Goal: Task Accomplishment & Management: Complete application form

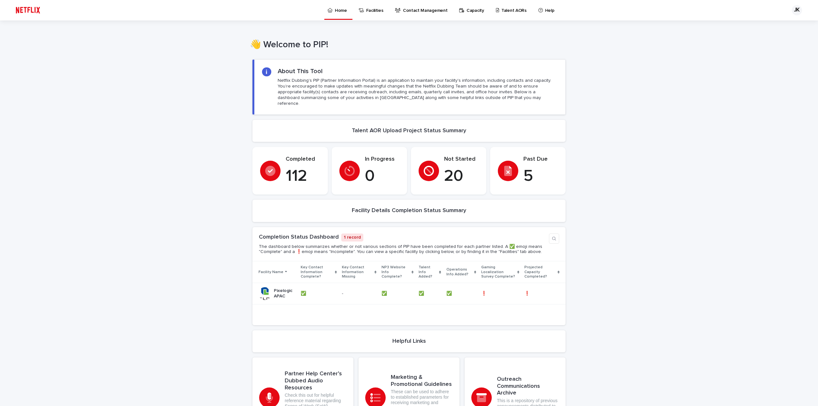
drag, startPoint x: 603, startPoint y: 193, endPoint x: 601, endPoint y: 190, distance: 3.7
click at [603, 193] on div "Loading... Saving… Loading... Saving… Loading... Saving… Loading... Saving… Loa…" at bounding box center [409, 264] width 818 height 422
click at [506, 10] on p "Talent AORs" at bounding box center [513, 6] width 25 height 13
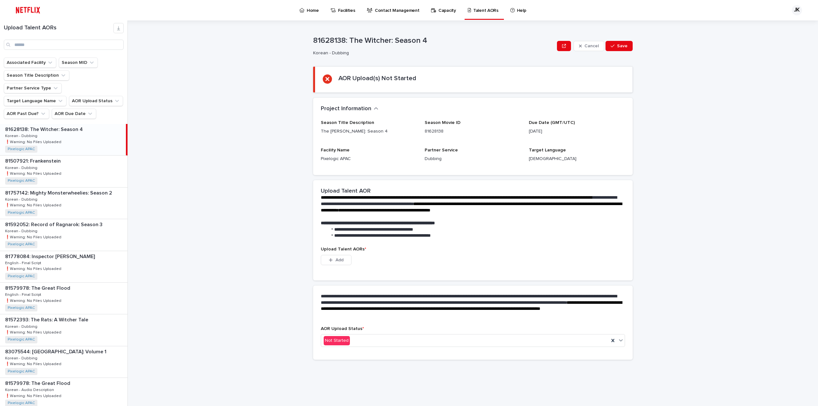
click at [72, 124] on div "81628138: The Witcher: Season 4 81628138: The Witcher: Season 4 Korean - Dubbin…" at bounding box center [63, 139] width 126 height 31
click at [34, 139] on p "❗️Warning: No Files Uploaded" at bounding box center [34, 142] width 58 height 6
click at [47, 166] on div "81507921: Frankenstein 81507921: Frankenstein Korean - Dubbing Korean - Dubbing…" at bounding box center [64, 171] width 128 height 31
click at [51, 139] on p "❗️Warning: No Files Uploaded" at bounding box center [34, 142] width 58 height 6
click at [441, 341] on div "Not Started" at bounding box center [465, 341] width 288 height 11
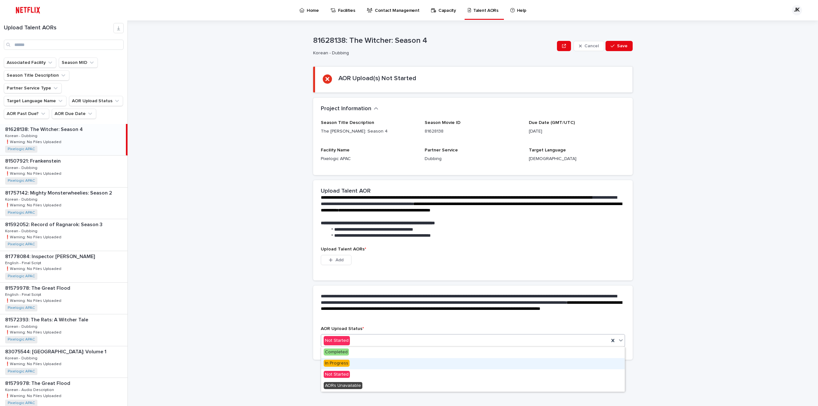
click at [403, 363] on div "In Progress" at bounding box center [473, 363] width 304 height 11
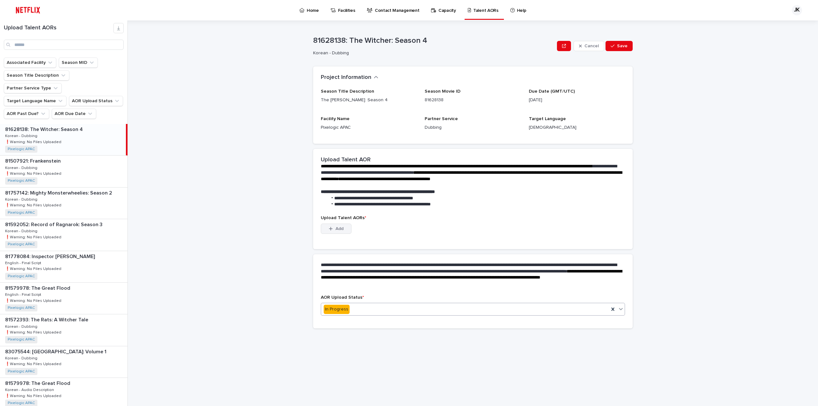
click at [338, 227] on span "Add" at bounding box center [340, 229] width 8 height 4
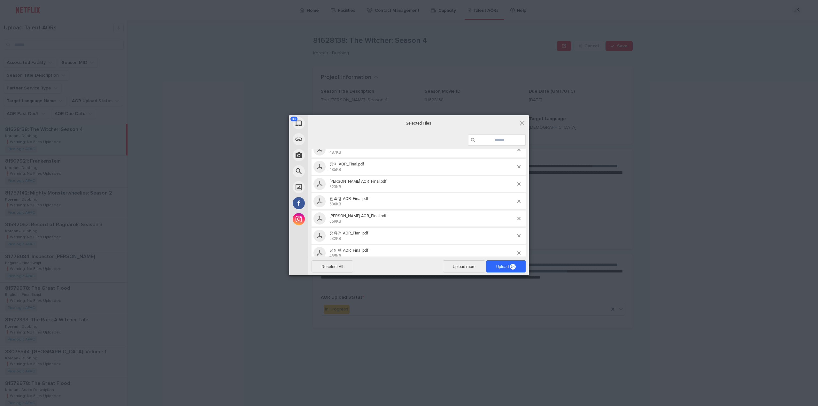
scroll to position [498, 0]
click at [500, 265] on span "Upload 34" at bounding box center [505, 266] width 19 height 5
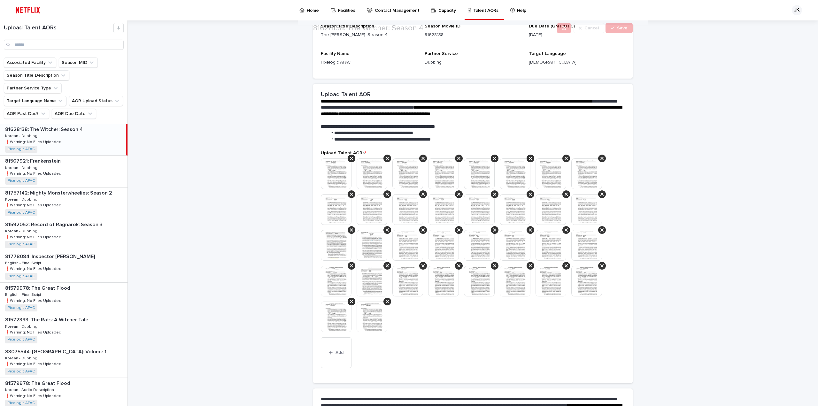
scroll to position [128, 0]
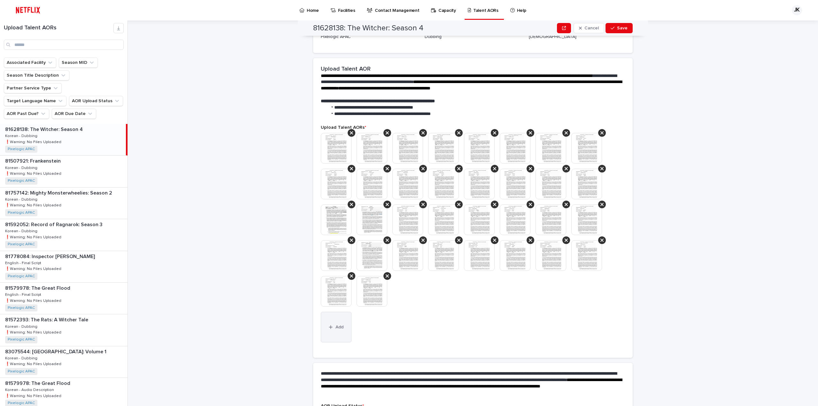
click at [336, 327] on span "Add" at bounding box center [340, 327] width 8 height 4
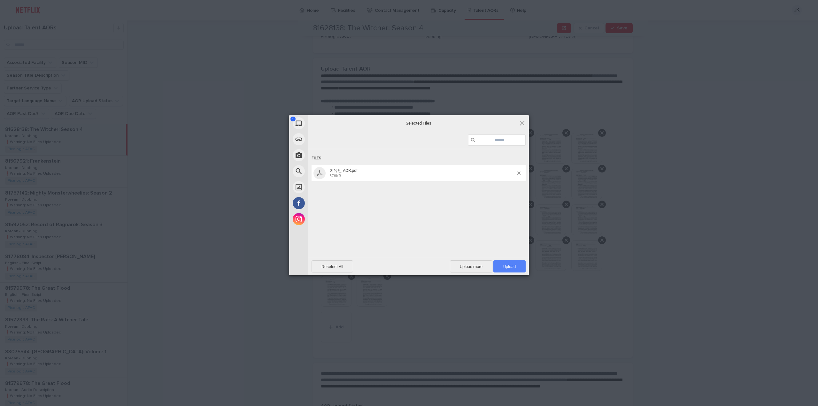
click at [508, 266] on span "Upload 1" at bounding box center [509, 266] width 12 height 5
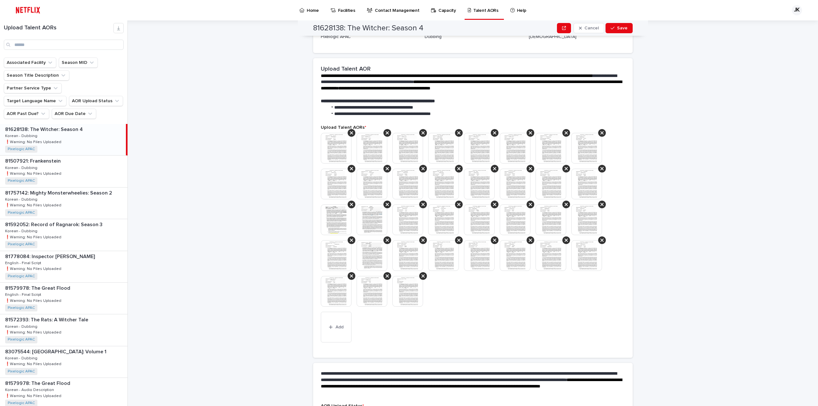
scroll to position [182, 0]
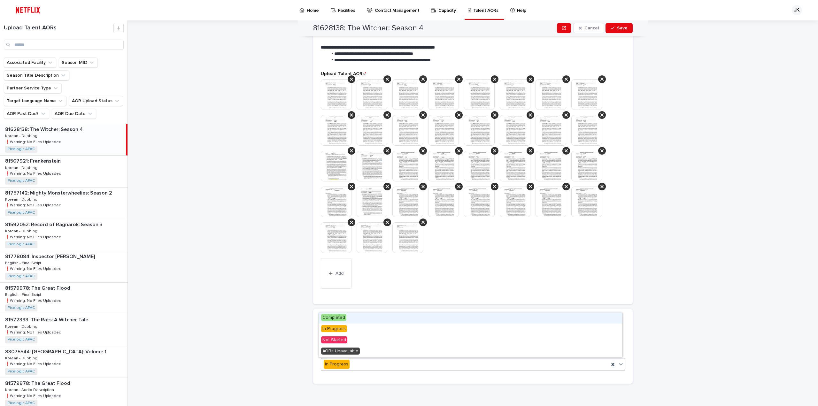
click at [361, 367] on div "In Progress" at bounding box center [465, 364] width 288 height 11
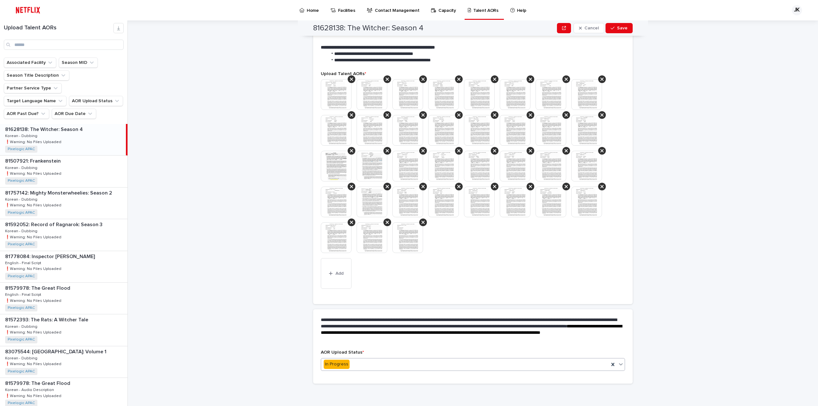
click at [661, 276] on div "**********" at bounding box center [476, 213] width 683 height 386
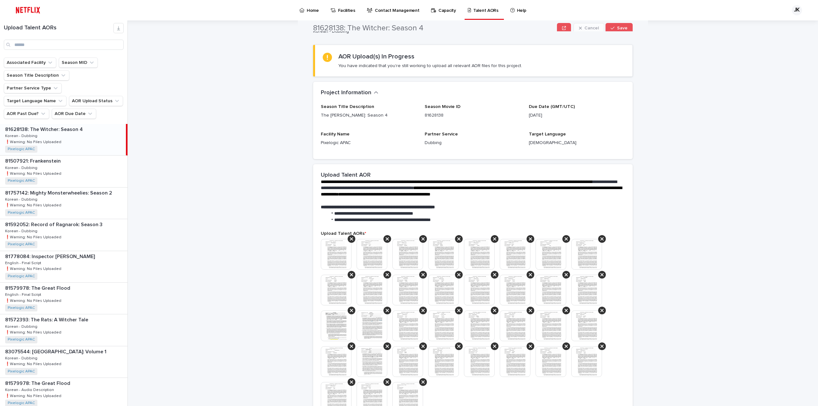
scroll to position [0, 0]
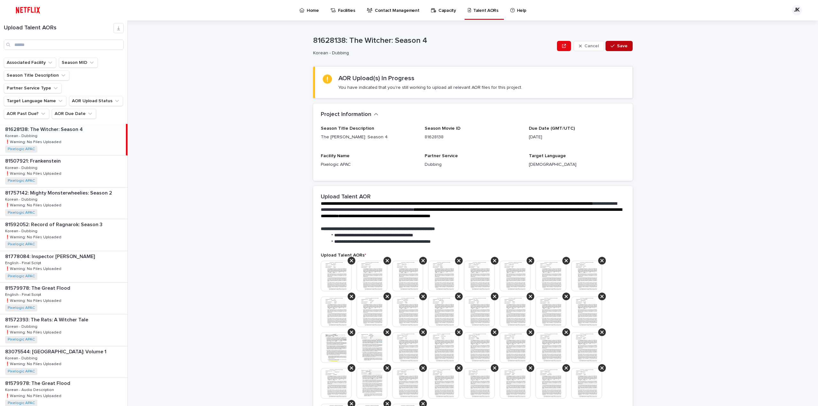
click at [621, 42] on button "Save" at bounding box center [619, 46] width 27 height 10
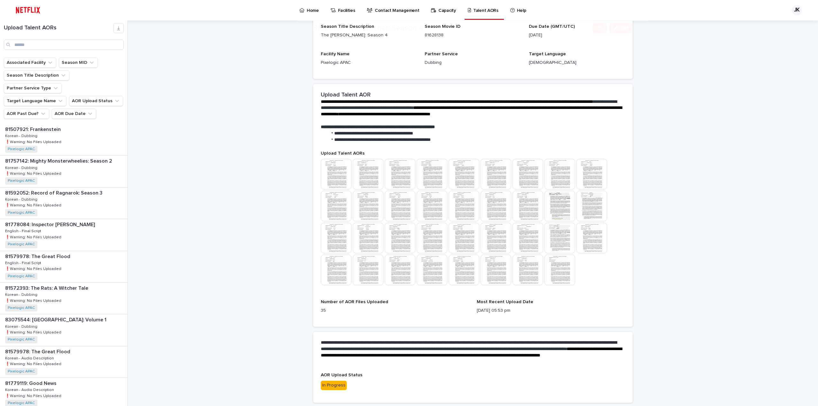
scroll to position [121, 0]
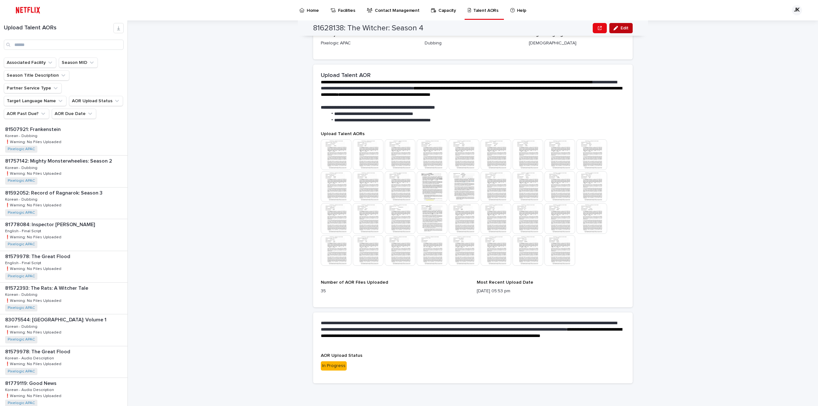
click at [616, 30] on div "button" at bounding box center [617, 28] width 7 height 4
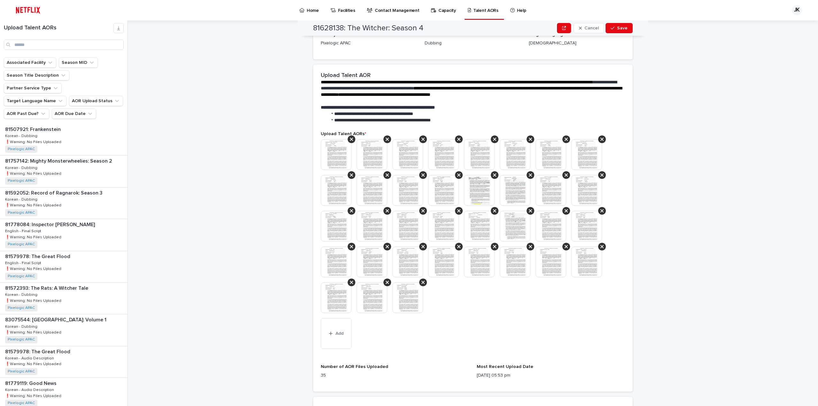
scroll to position [138, 0]
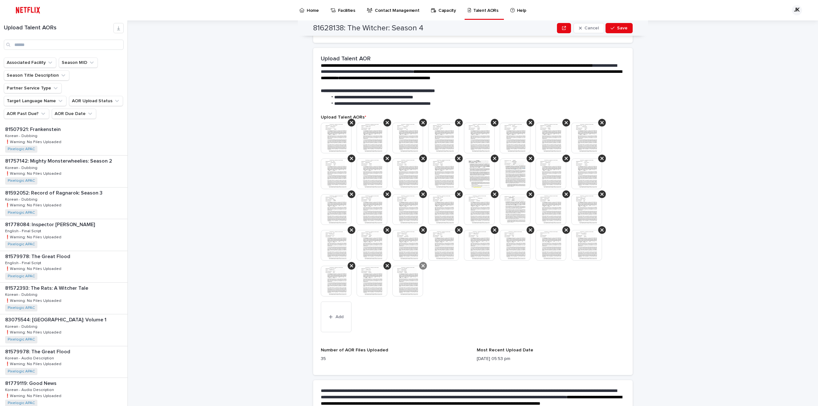
click at [421, 264] on icon at bounding box center [422, 265] width 3 height 5
click at [332, 140] on img at bounding box center [336, 138] width 31 height 31
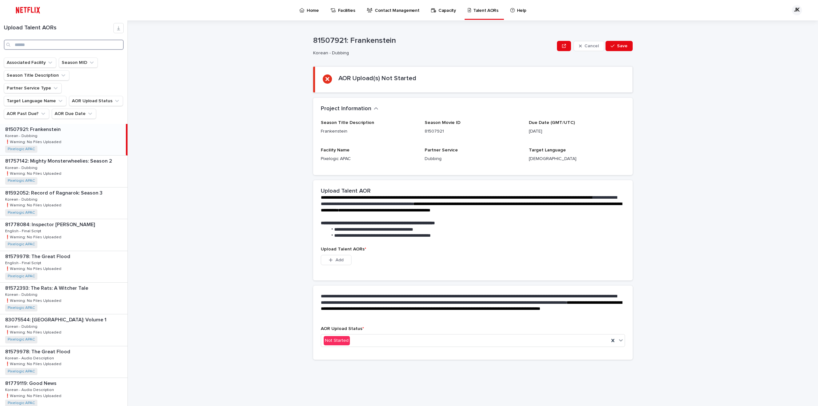
click at [47, 45] on input "Search" at bounding box center [64, 45] width 120 height 10
type input "*"
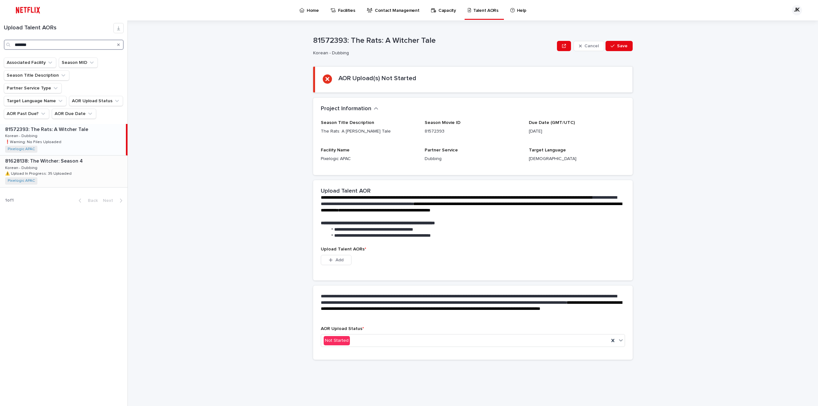
type input "*******"
click at [85, 157] on div "81628138: The Witcher: Season 4 81628138: The Witcher: Season 4 Korean - Dubbin…" at bounding box center [64, 171] width 128 height 31
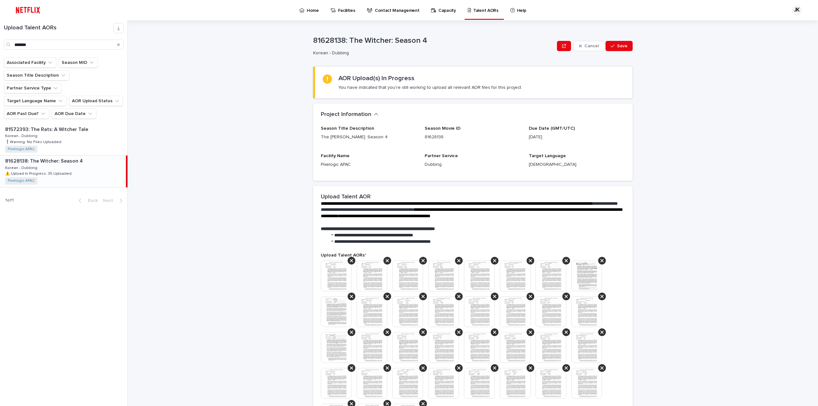
scroll to position [96, 0]
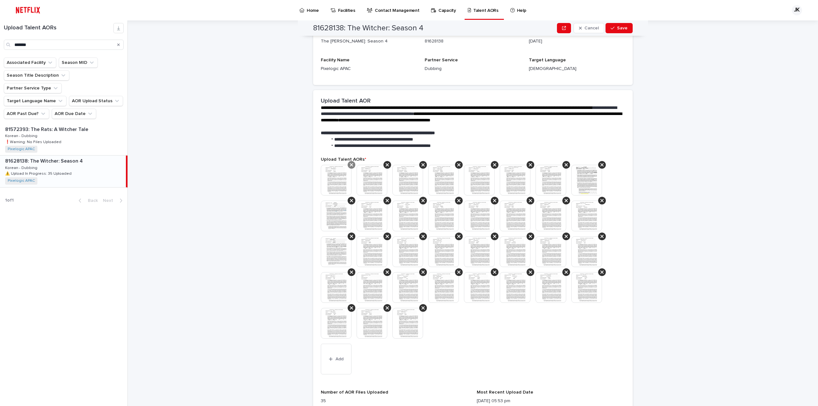
click at [350, 164] on icon at bounding box center [351, 164] width 3 height 3
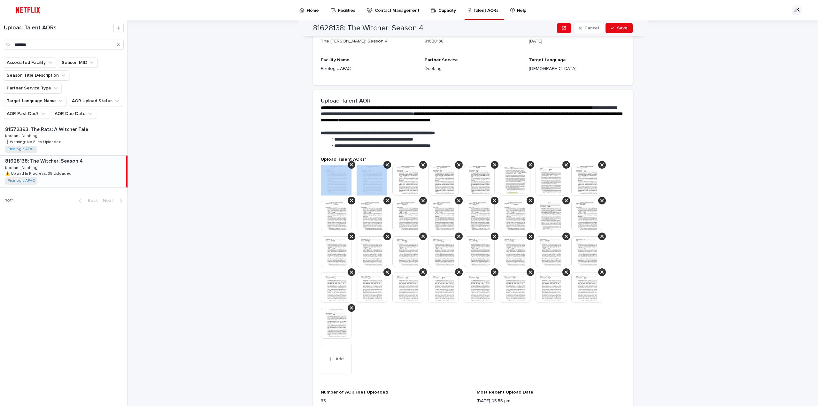
click at [350, 164] on icon at bounding box center [351, 164] width 3 height 3
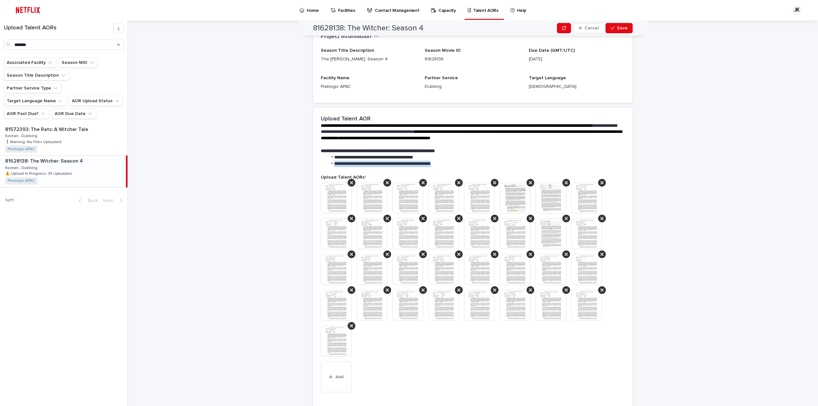
click at [348, 164] on span "**********" at bounding box center [382, 163] width 97 height 4
click at [348, 164] on section "**********" at bounding box center [473, 271] width 320 height 327
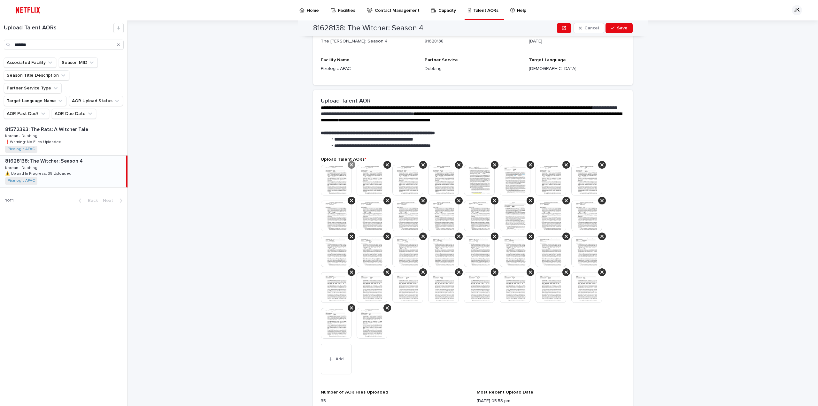
click at [350, 166] on icon at bounding box center [351, 164] width 3 height 3
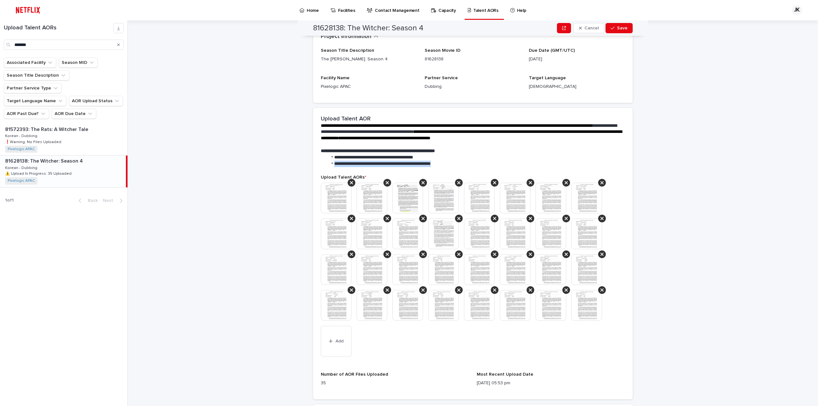
click at [348, 166] on span "**********" at bounding box center [382, 163] width 97 height 4
click at [350, 182] on icon at bounding box center [351, 182] width 3 height 3
click at [386, 182] on icon at bounding box center [387, 182] width 3 height 3
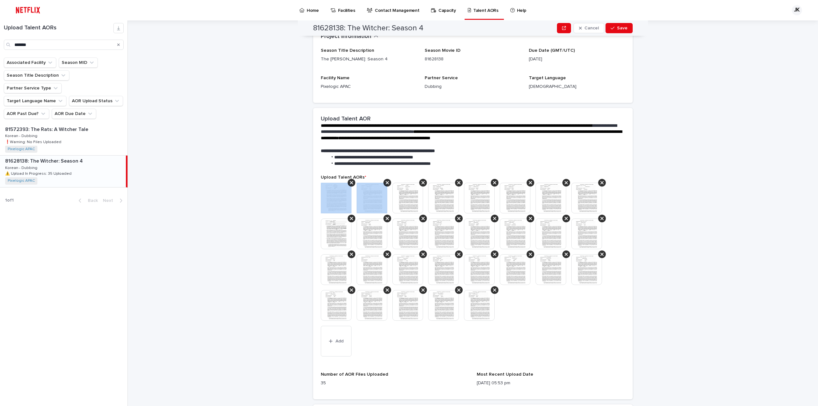
click at [350, 182] on icon at bounding box center [351, 182] width 3 height 3
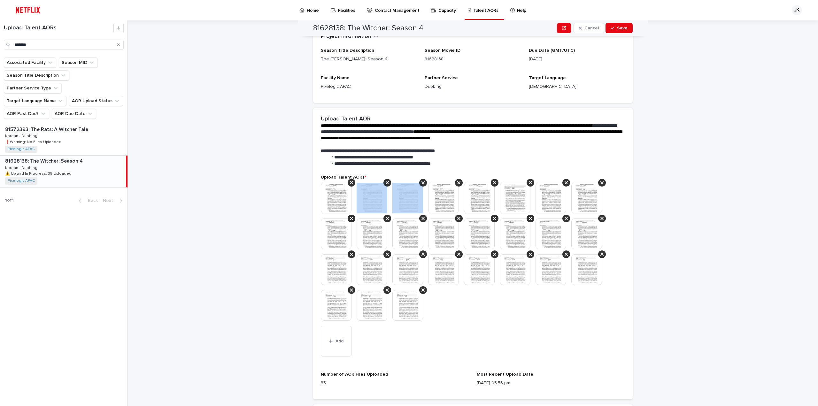
click at [386, 182] on icon at bounding box center [387, 182] width 3 height 3
click at [350, 182] on icon at bounding box center [351, 182] width 3 height 3
click at [350, 181] on icon at bounding box center [351, 182] width 3 height 3
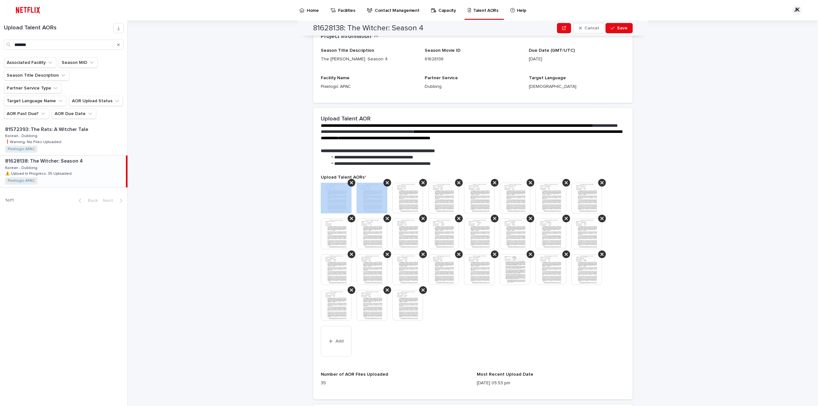
click at [350, 181] on icon at bounding box center [351, 182] width 3 height 3
click at [386, 181] on icon at bounding box center [387, 182] width 3 height 3
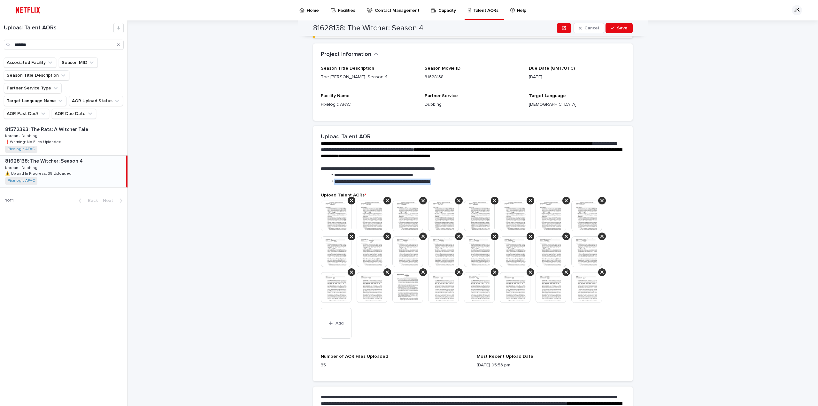
click at [348, 181] on span "**********" at bounding box center [382, 181] width 97 height 4
click at [348, 181] on section "**********" at bounding box center [473, 254] width 320 height 256
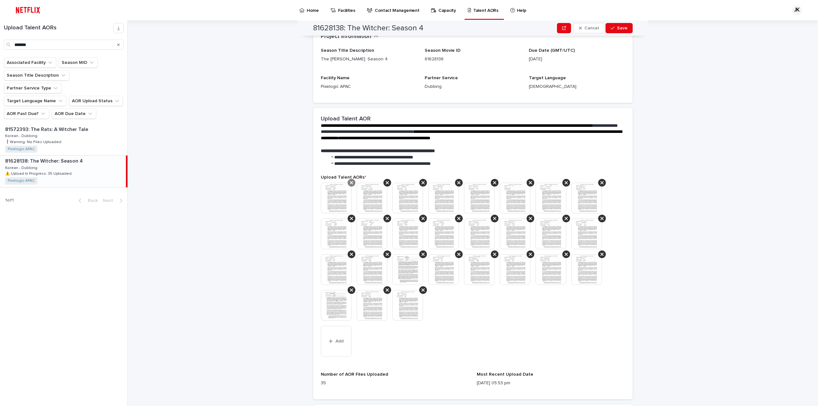
click at [350, 182] on icon at bounding box center [351, 182] width 3 height 5
click at [386, 182] on icon at bounding box center [387, 182] width 3 height 5
click at [350, 182] on icon at bounding box center [351, 182] width 3 height 5
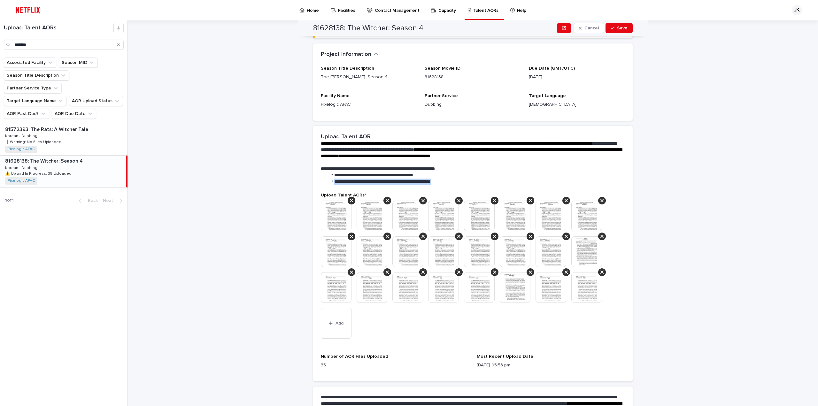
click at [348, 182] on span "**********" at bounding box center [382, 181] width 97 height 4
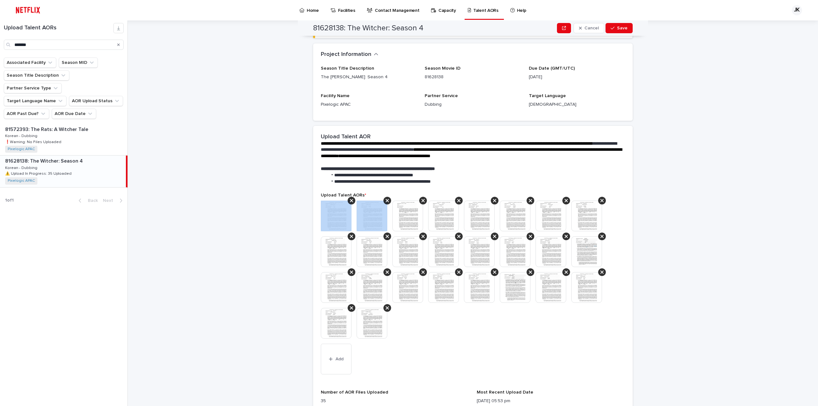
click at [350, 198] on icon at bounding box center [351, 200] width 3 height 5
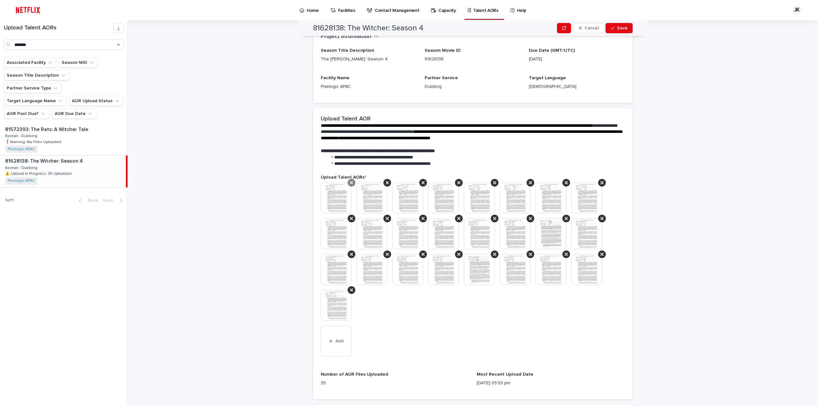
click at [350, 181] on icon at bounding box center [351, 182] width 3 height 3
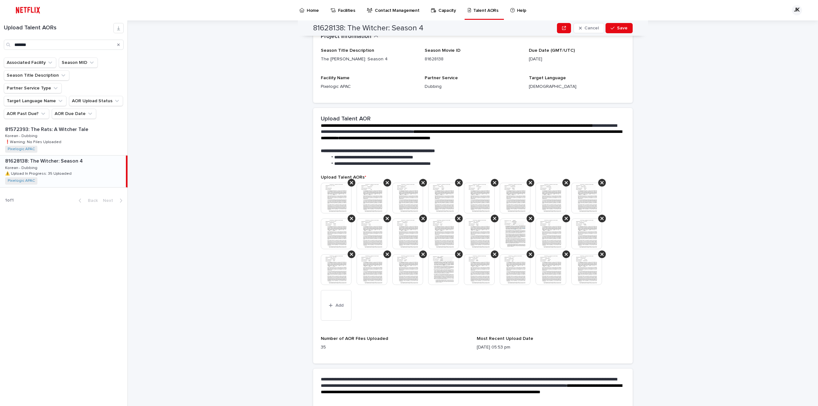
scroll to position [60, 0]
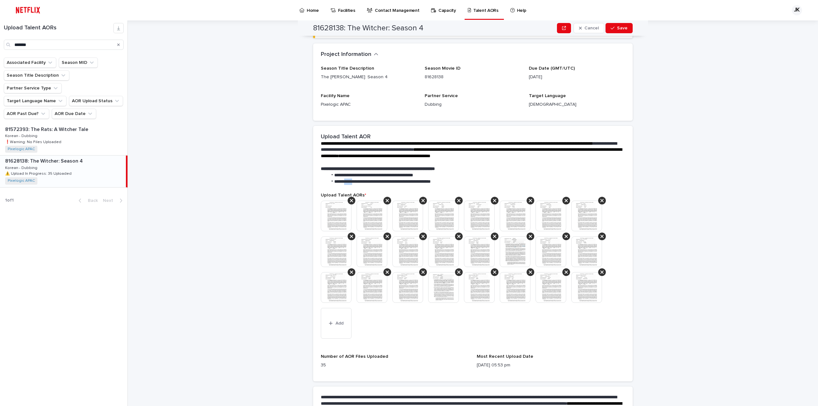
click at [350, 181] on span "**********" at bounding box center [382, 181] width 97 height 4
click at [350, 198] on icon at bounding box center [351, 200] width 3 height 5
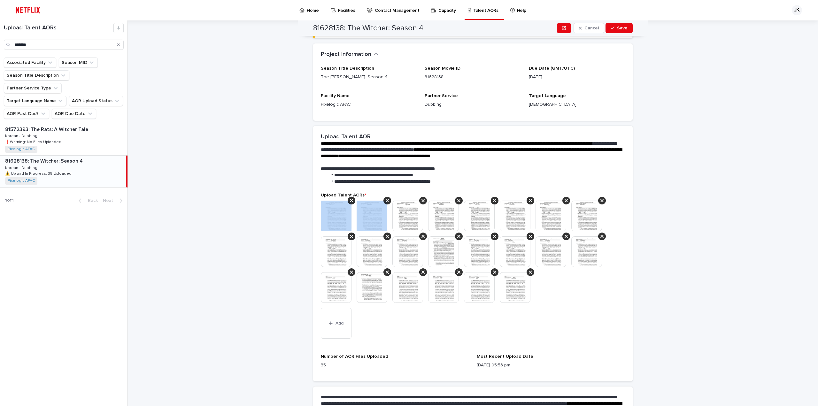
click at [350, 198] on icon at bounding box center [351, 200] width 3 height 5
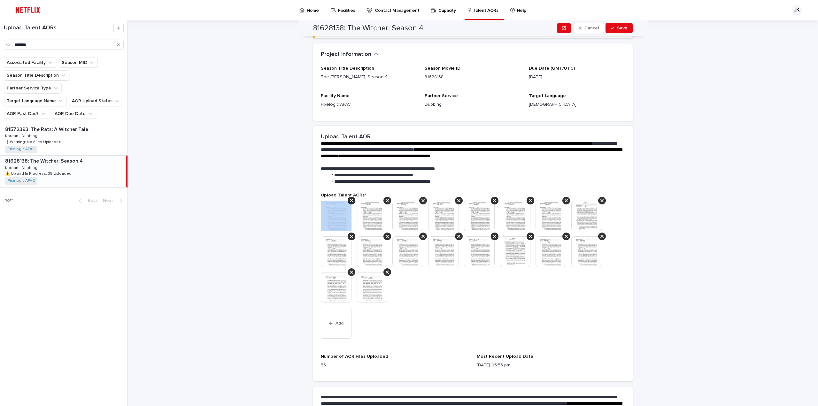
click at [350, 198] on icon at bounding box center [351, 200] width 3 height 5
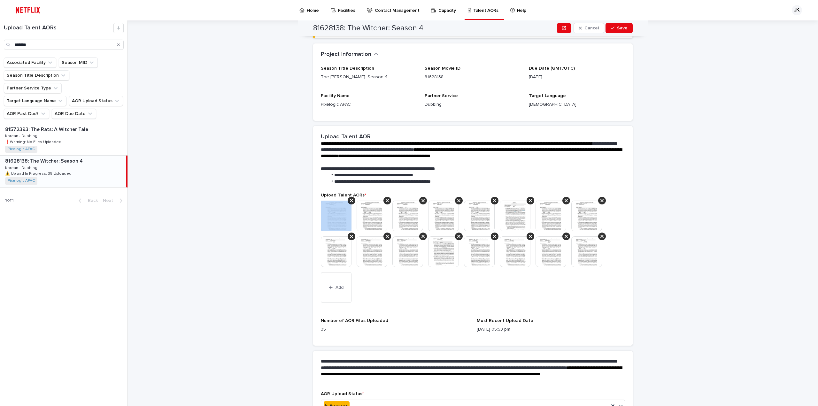
scroll to position [42, 0]
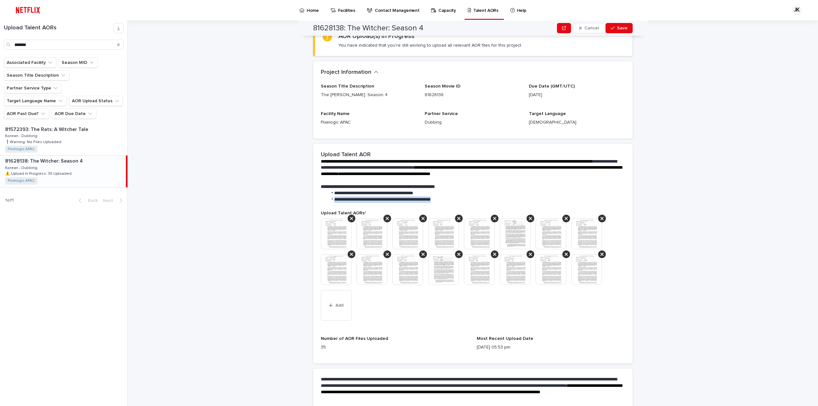
click at [349, 198] on span "**********" at bounding box center [382, 199] width 97 height 4
click at [350, 218] on icon at bounding box center [351, 218] width 3 height 5
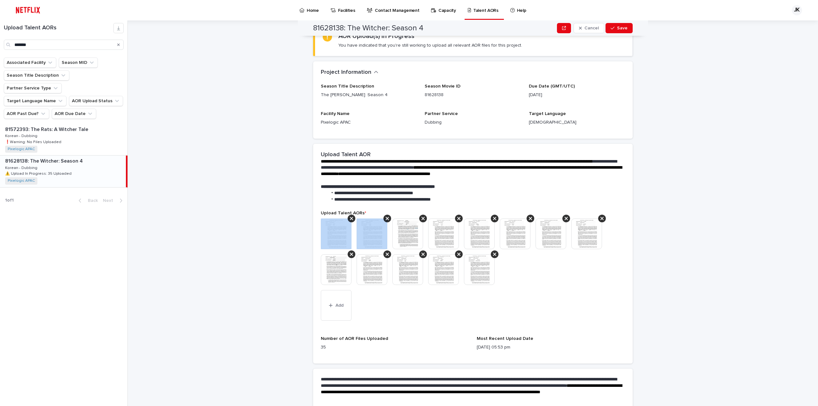
click at [350, 218] on icon at bounding box center [351, 218] width 3 height 5
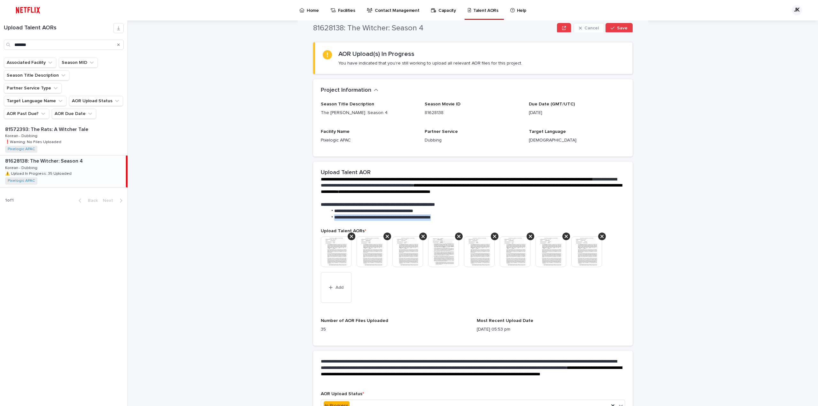
click at [348, 218] on span "**********" at bounding box center [382, 217] width 97 height 4
click at [350, 237] on icon at bounding box center [351, 236] width 3 height 5
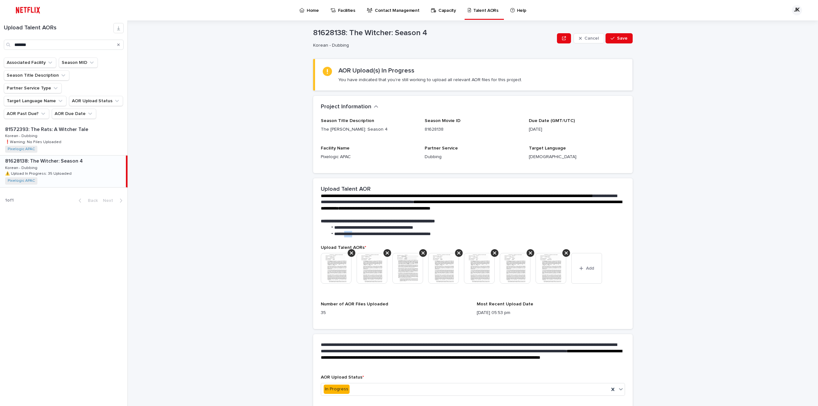
click at [348, 237] on li "**********" at bounding box center [475, 234] width 295 height 6
click at [350, 255] on icon at bounding box center [351, 253] width 3 height 5
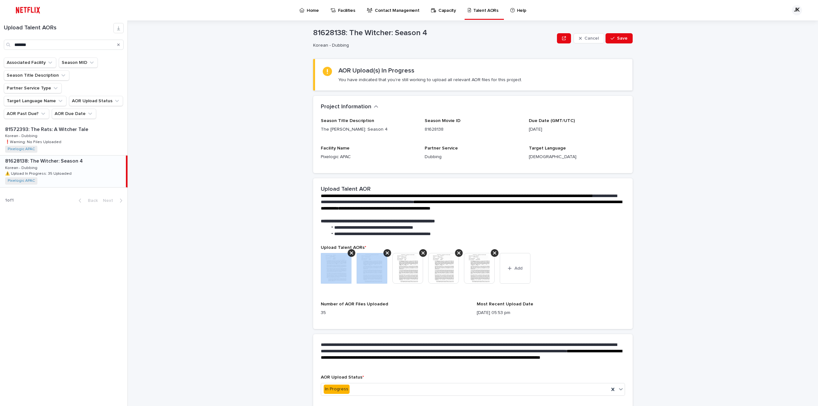
click at [350, 255] on icon at bounding box center [351, 253] width 3 height 5
click at [386, 255] on icon at bounding box center [387, 253] width 3 height 5
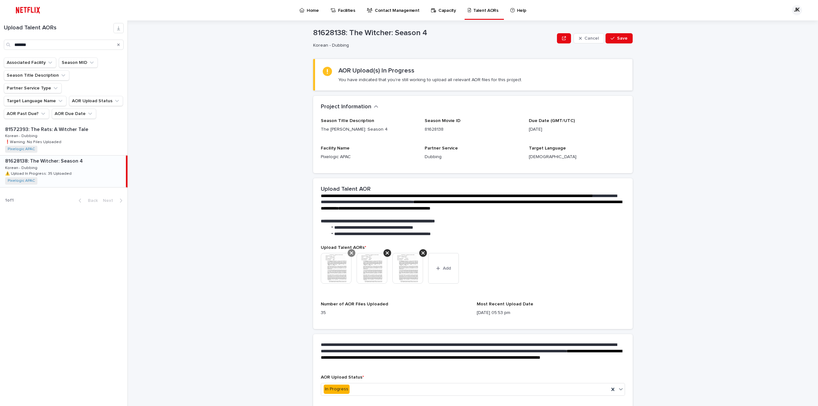
click at [350, 255] on icon at bounding box center [351, 253] width 3 height 5
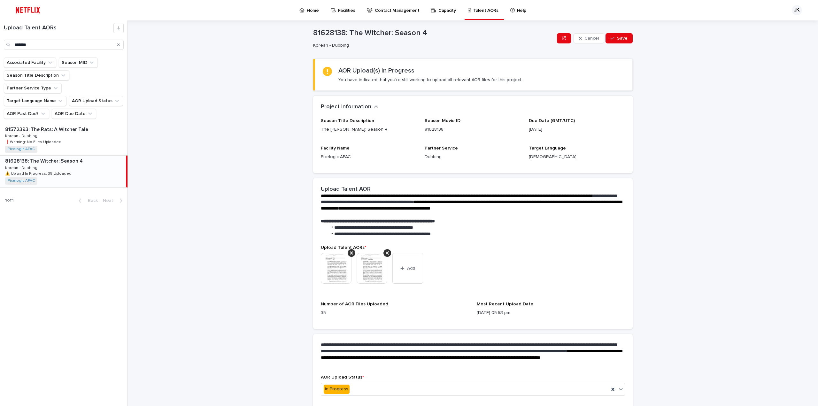
click at [350, 255] on icon at bounding box center [351, 253] width 3 height 5
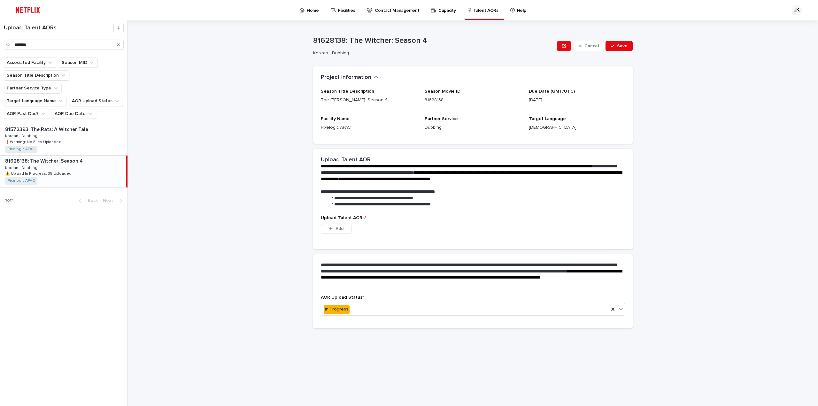
scroll to position [0, 0]
drag, startPoint x: 422, startPoint y: 264, endPoint x: 277, endPoint y: 231, distance: 148.2
click at [422, 264] on p "**********" at bounding box center [472, 275] width 302 height 26
click at [339, 228] on span "Add" at bounding box center [340, 229] width 8 height 4
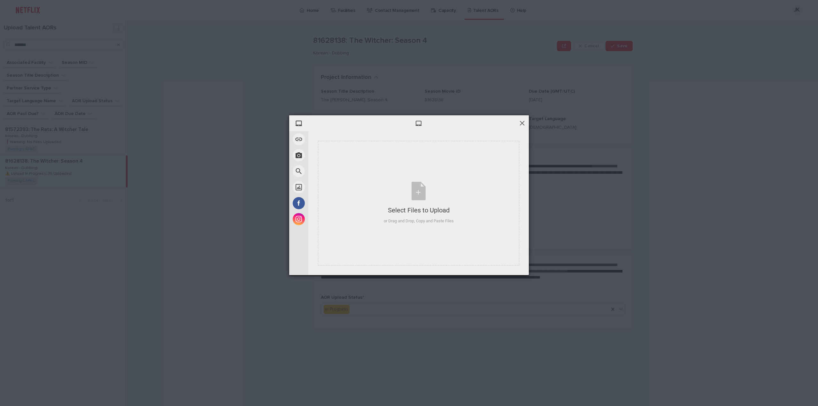
click at [523, 120] on span at bounding box center [522, 123] width 7 height 7
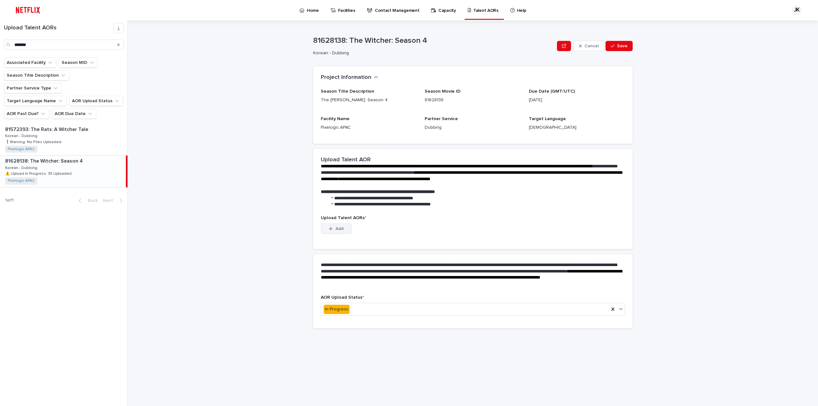
click at [331, 234] on div "Add" at bounding box center [336, 230] width 31 height 13
click at [332, 231] on button "Add" at bounding box center [336, 229] width 31 height 10
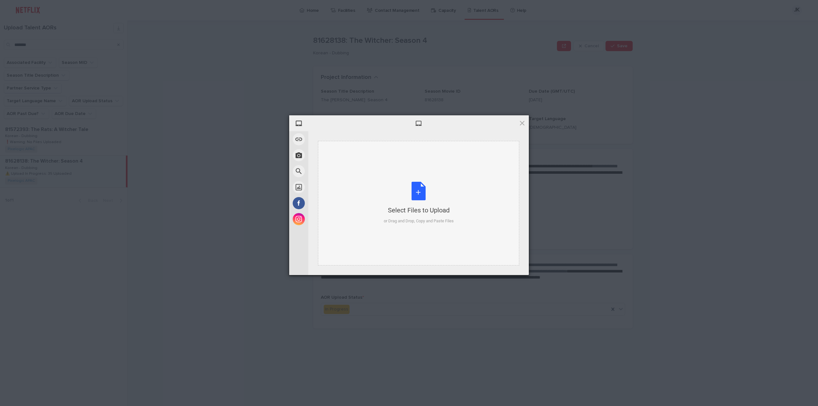
click at [386, 197] on div "Select Files to Upload or Drag and Drop, Copy and Paste Files" at bounding box center [419, 203] width 70 height 43
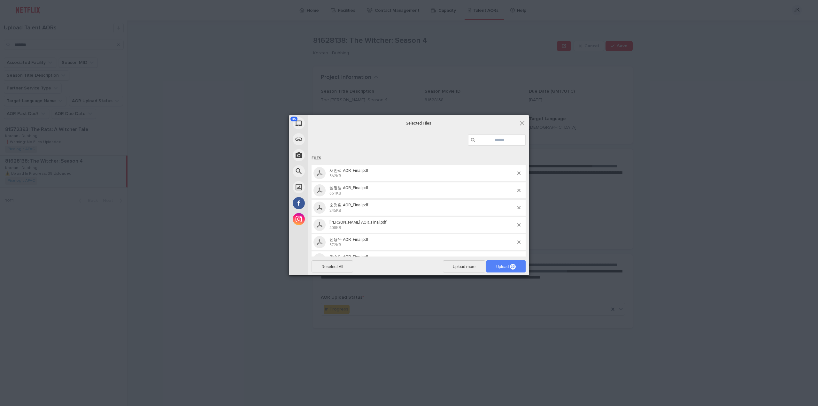
click at [503, 267] on span "Upload 35" at bounding box center [505, 266] width 19 height 5
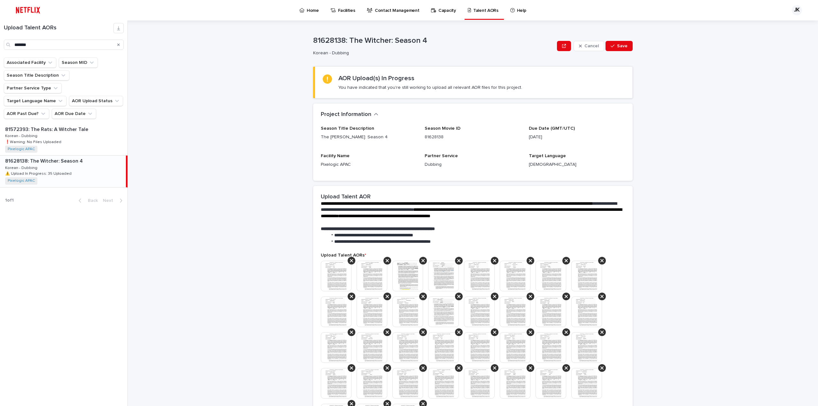
click at [663, 191] on div "**********" at bounding box center [476, 213] width 683 height 386
click at [617, 47] on span "Save" at bounding box center [622, 46] width 11 height 4
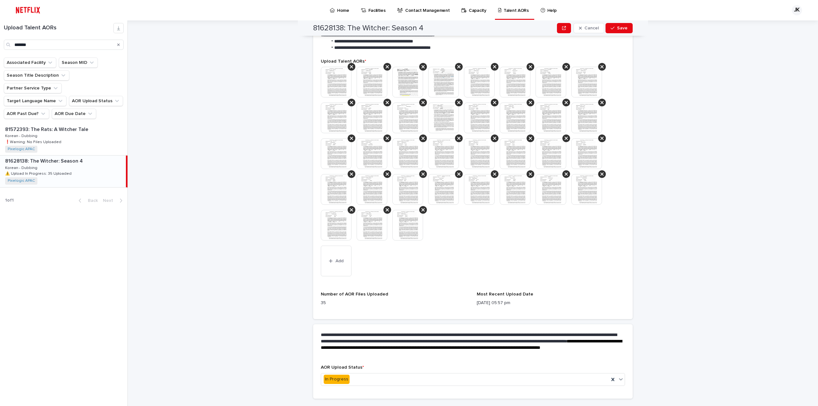
scroll to position [209, 0]
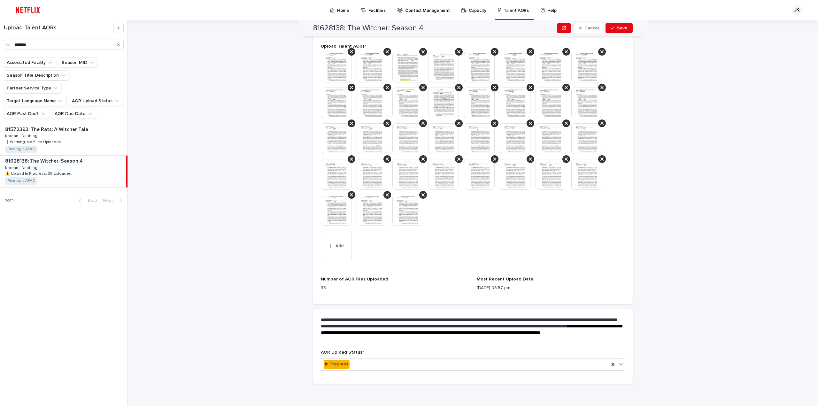
click at [386, 368] on div "In Progress" at bounding box center [465, 364] width 288 height 11
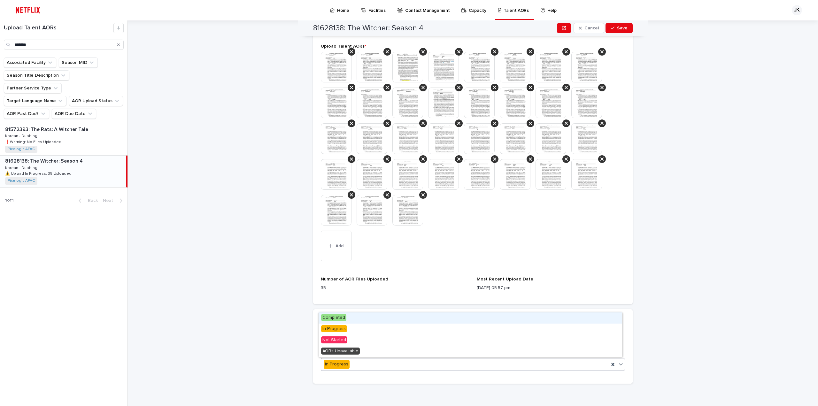
click at [379, 317] on div "Completed" at bounding box center [471, 318] width 304 height 11
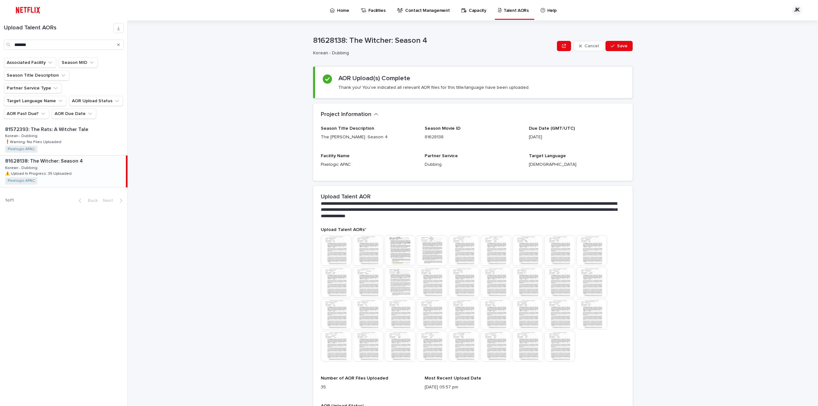
scroll to position [53, 0]
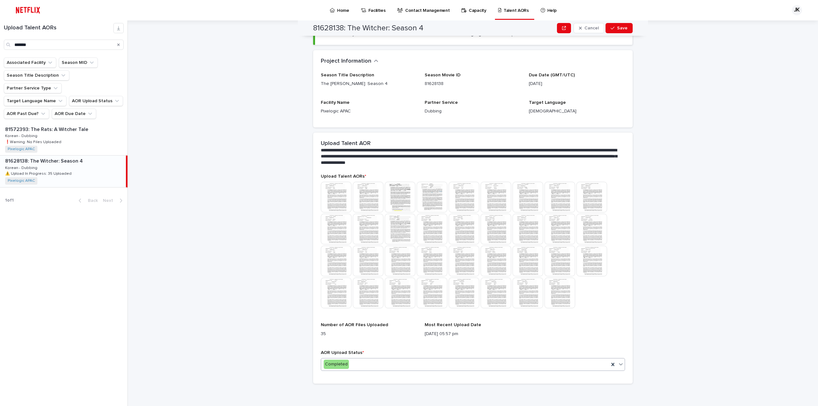
click at [358, 363] on div "Completed" at bounding box center [465, 364] width 288 height 11
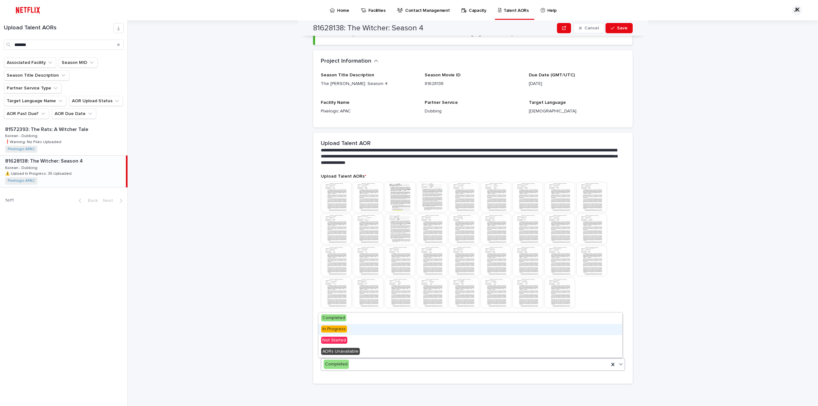
click at [347, 331] on div "In Progress" at bounding box center [471, 329] width 304 height 11
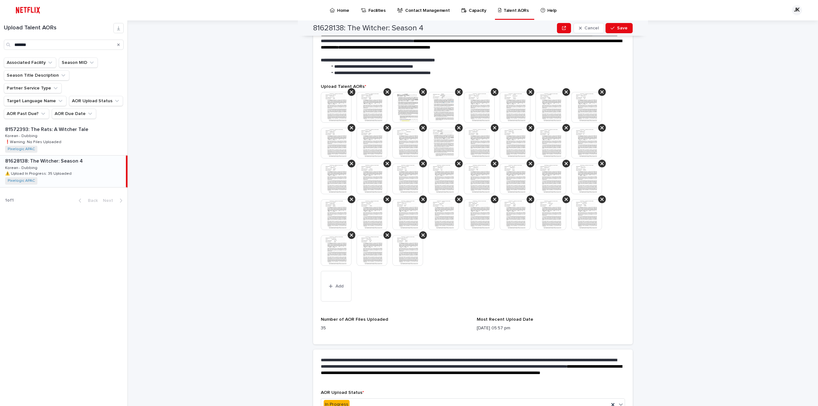
scroll to position [209, 0]
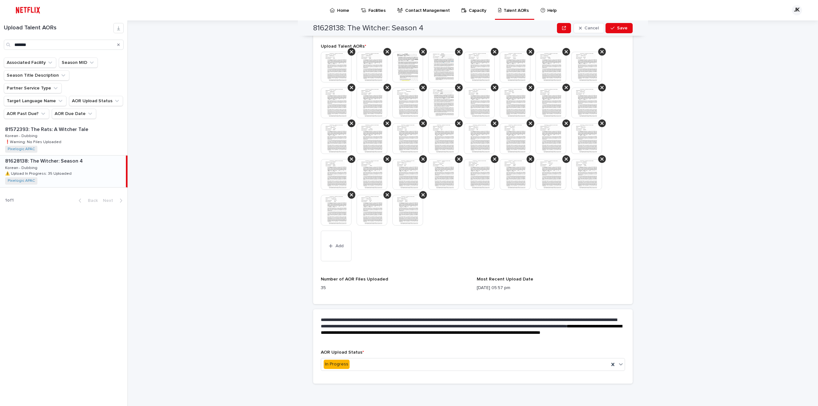
click at [659, 122] on div "**********" at bounding box center [476, 213] width 683 height 386
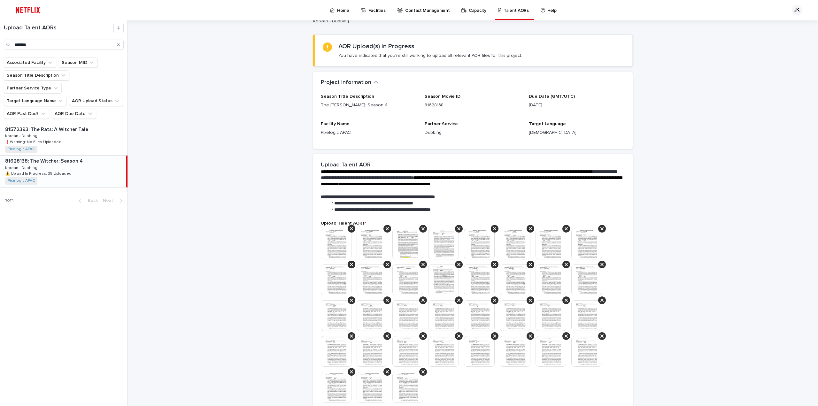
scroll to position [160, 0]
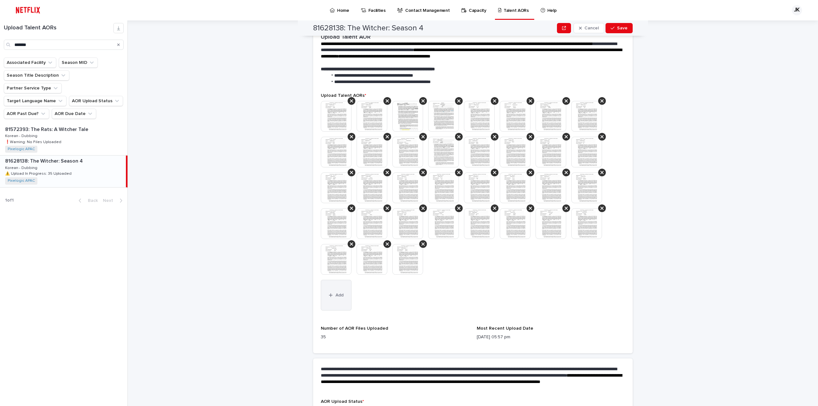
click at [321, 297] on button "Add" at bounding box center [336, 295] width 31 height 31
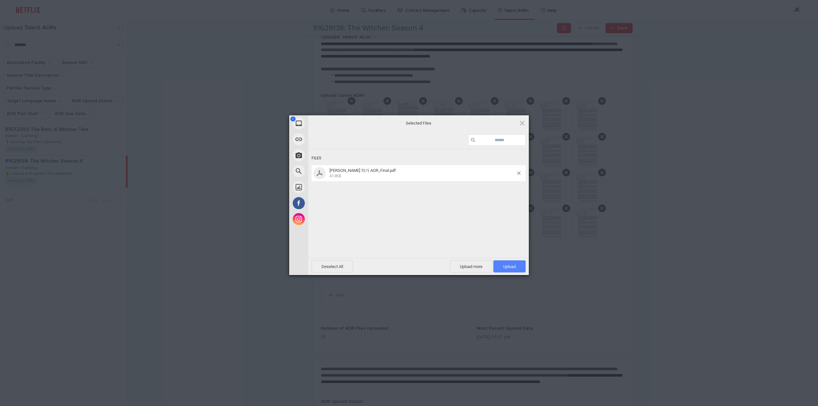
click at [505, 263] on span "Upload 1" at bounding box center [509, 266] width 32 height 12
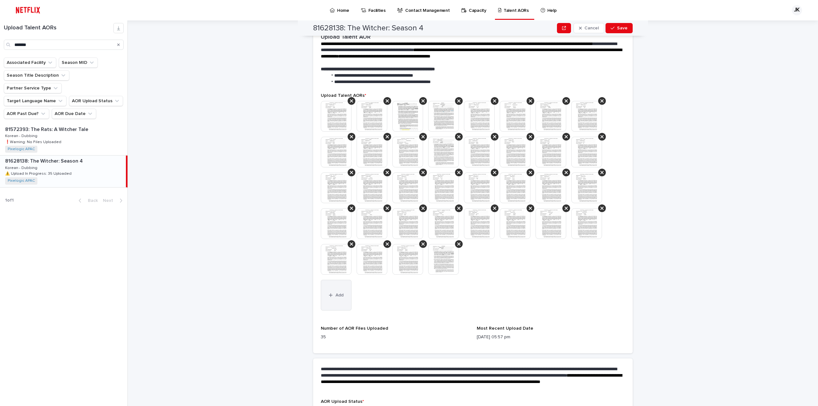
click at [336, 294] on span "Add" at bounding box center [340, 295] width 8 height 4
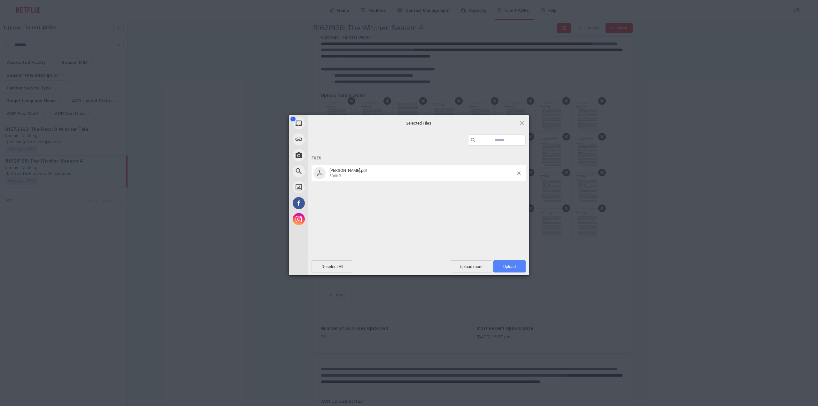
click at [511, 265] on span "Upload 1" at bounding box center [509, 266] width 12 height 5
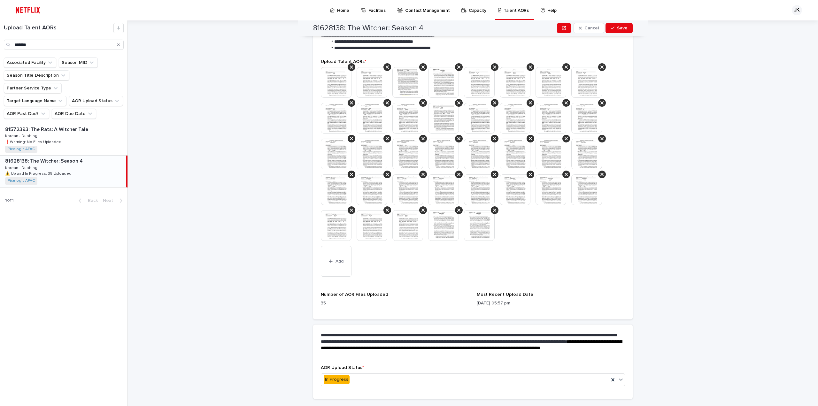
scroll to position [209, 0]
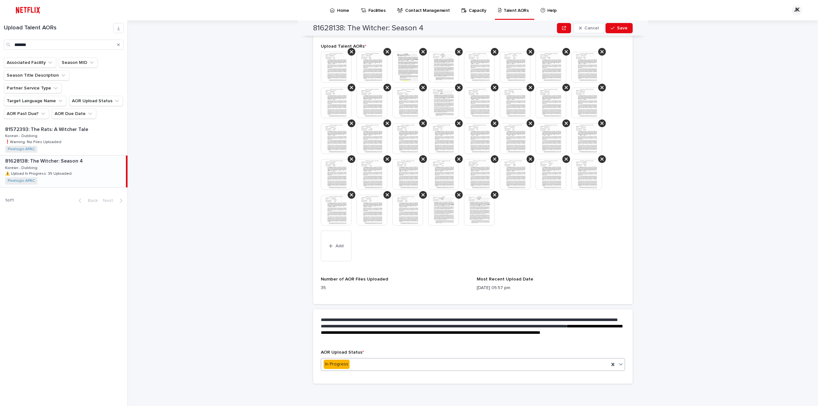
click at [368, 368] on div "In Progress" at bounding box center [465, 364] width 288 height 11
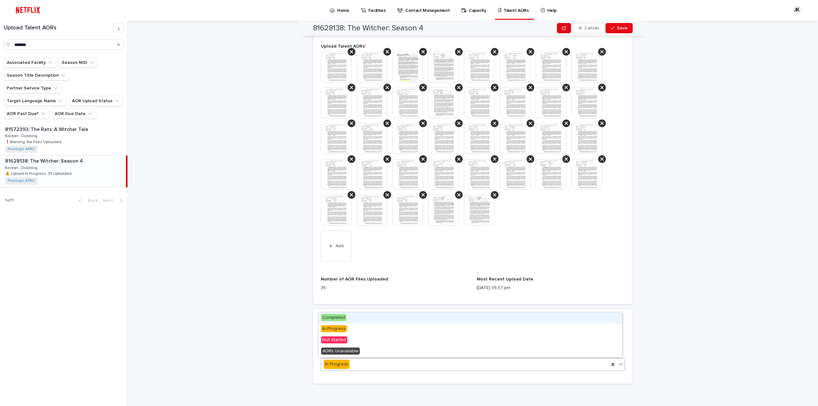
click at [355, 319] on div "Completed" at bounding box center [471, 318] width 304 height 11
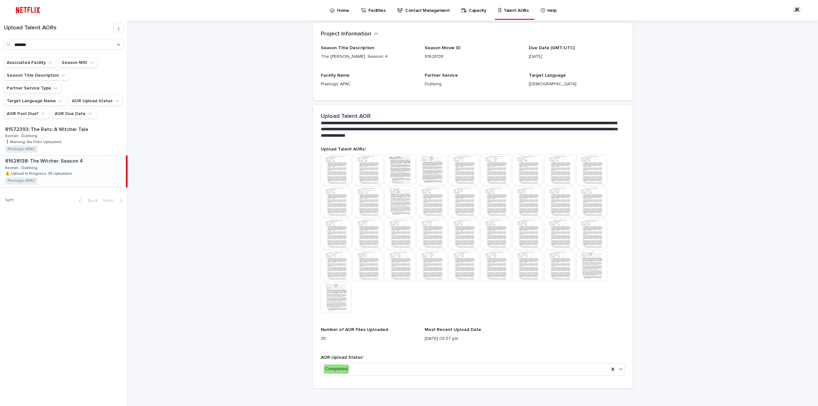
scroll to position [85, 0]
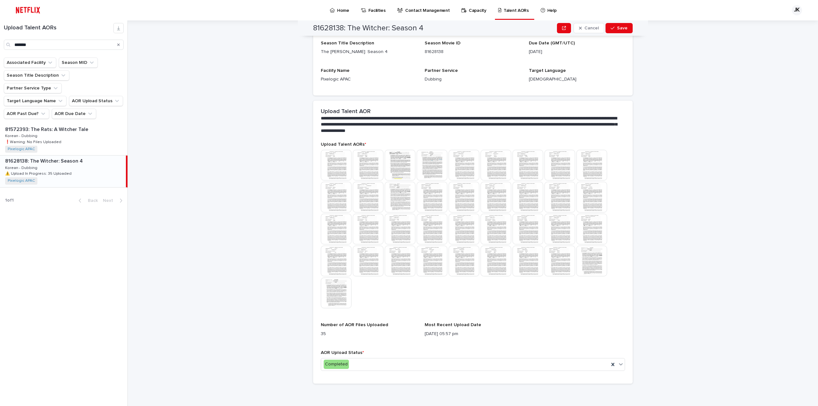
click at [379, 301] on div at bounding box center [473, 230] width 304 height 160
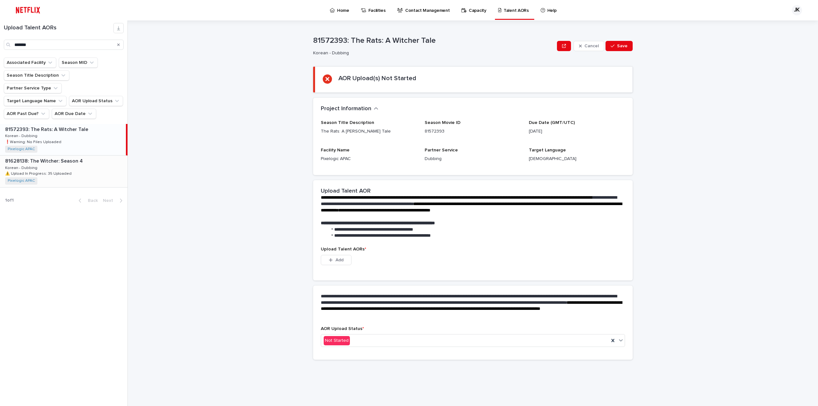
click at [67, 170] on p "⚠️ Upload In Progress: 35 Uploaded" at bounding box center [39, 173] width 68 height 6
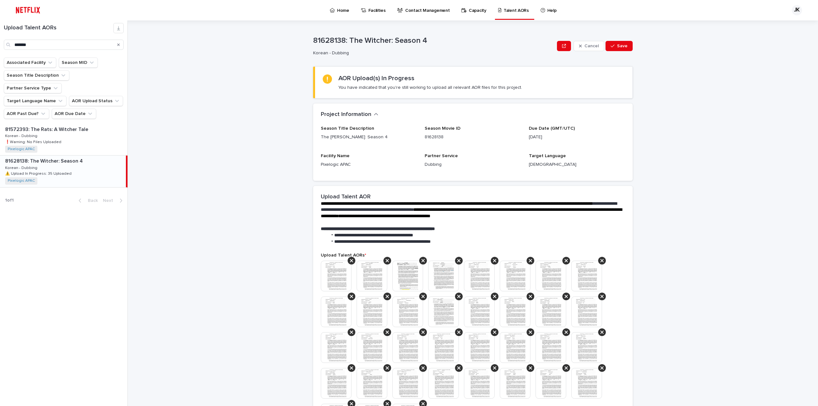
click at [46, 157] on p "81628138: The Witcher: Season 4" at bounding box center [44, 160] width 79 height 7
click at [290, 246] on div "**********" at bounding box center [476, 213] width 683 height 386
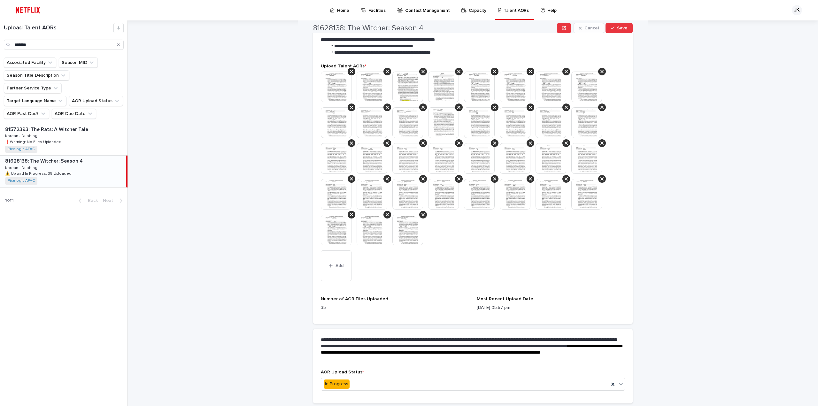
scroll to position [209, 0]
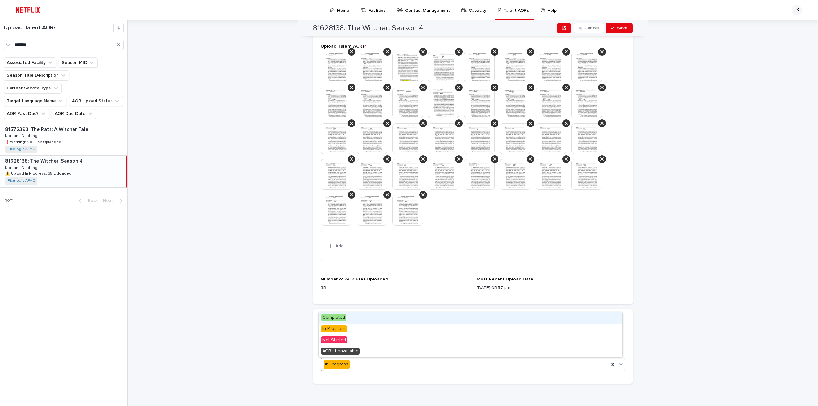
drag, startPoint x: 418, startPoint y: 368, endPoint x: 413, endPoint y: 367, distance: 5.3
click at [418, 367] on div "In Progress" at bounding box center [465, 364] width 288 height 11
click at [368, 318] on div "Completed" at bounding box center [471, 318] width 304 height 11
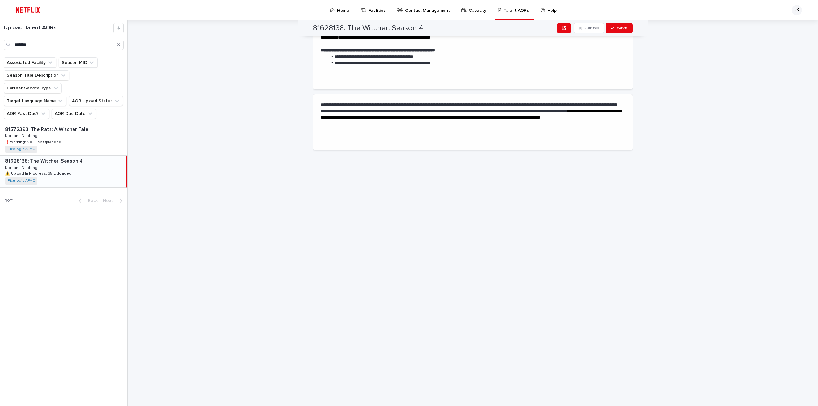
scroll to position [0, 0]
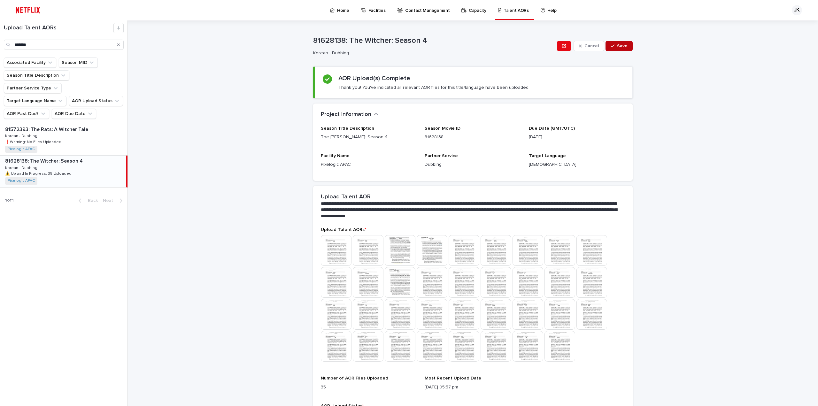
click at [615, 45] on div "button" at bounding box center [614, 46] width 6 height 4
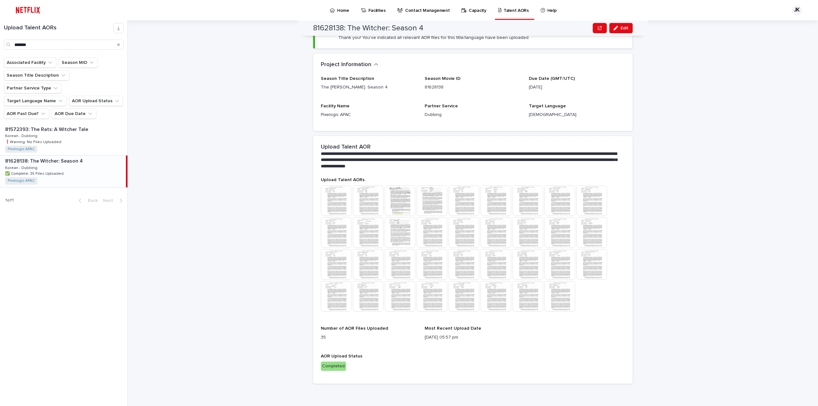
click at [265, 156] on div "**********" at bounding box center [476, 213] width 683 height 386
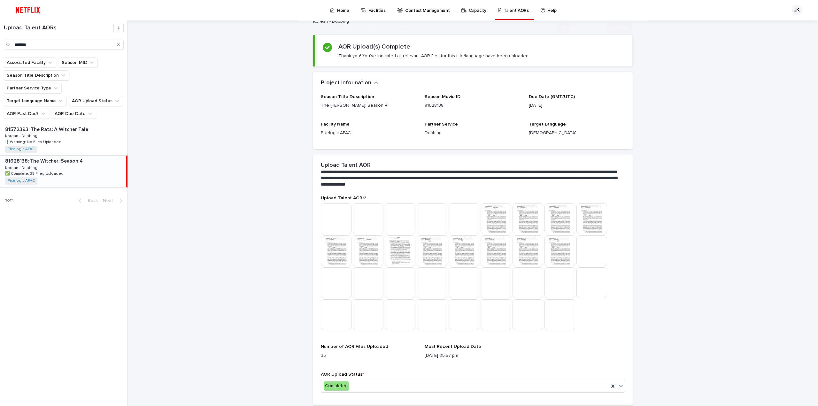
scroll to position [53, 0]
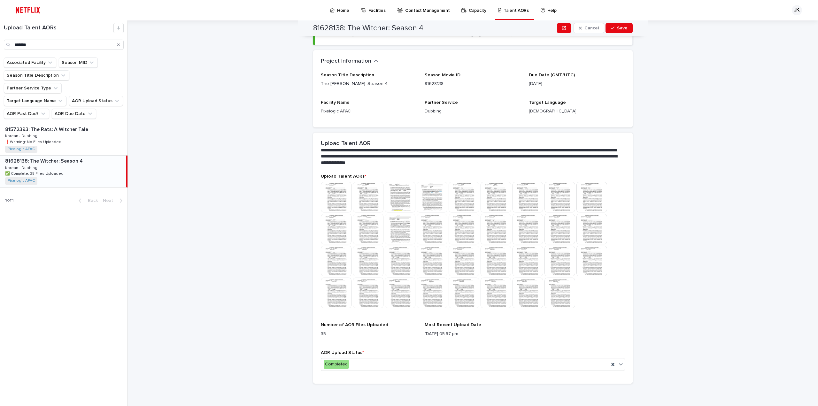
click at [236, 150] on div "**********" at bounding box center [476, 213] width 683 height 386
click at [651, 160] on div "**********" at bounding box center [476, 213] width 683 height 386
click at [430, 361] on div "Completed" at bounding box center [465, 364] width 288 height 11
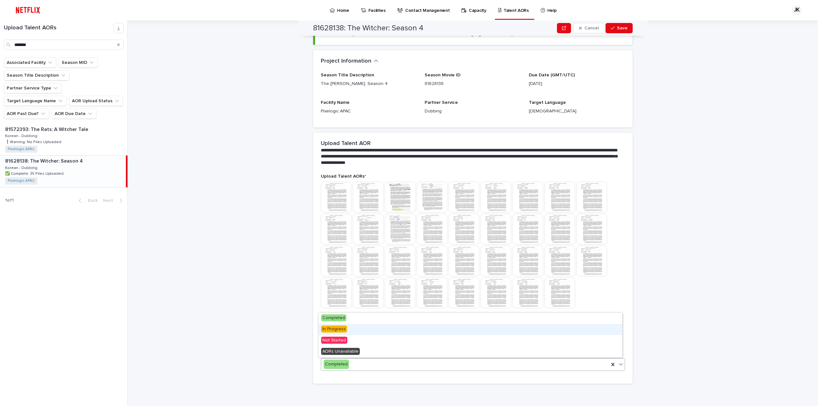
click at [386, 328] on div "In Progress" at bounding box center [471, 329] width 304 height 11
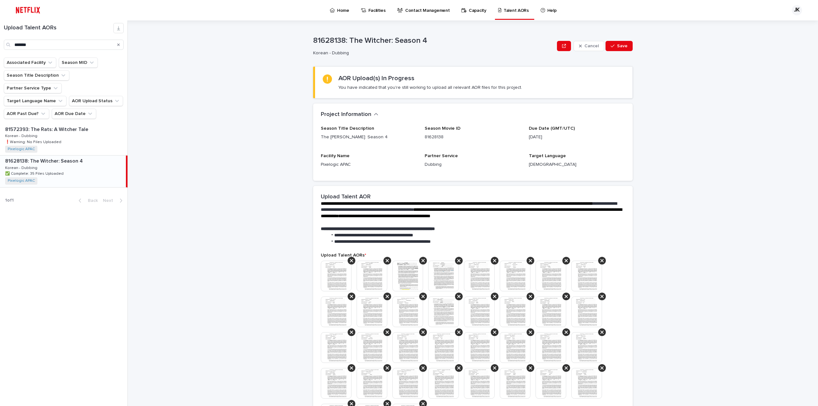
scroll to position [128, 0]
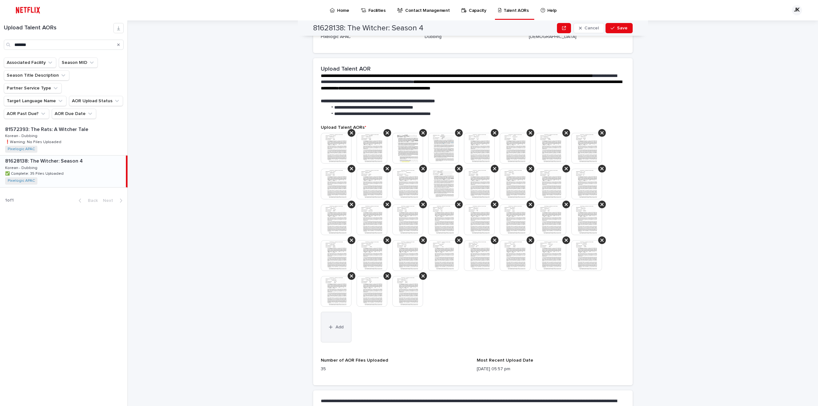
click at [342, 326] on button "Add" at bounding box center [336, 327] width 31 height 31
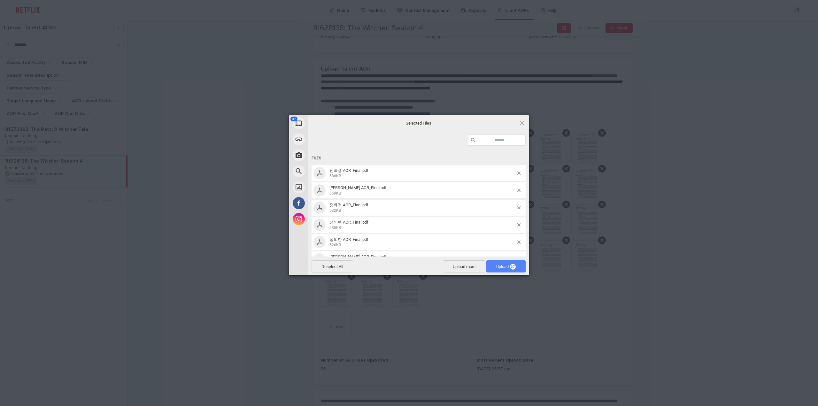
click at [511, 266] on span "37" at bounding box center [513, 267] width 6 height 6
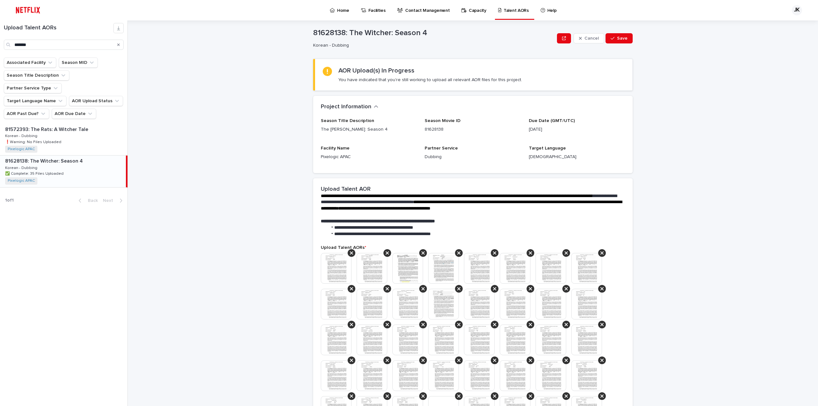
scroll to position [0, 0]
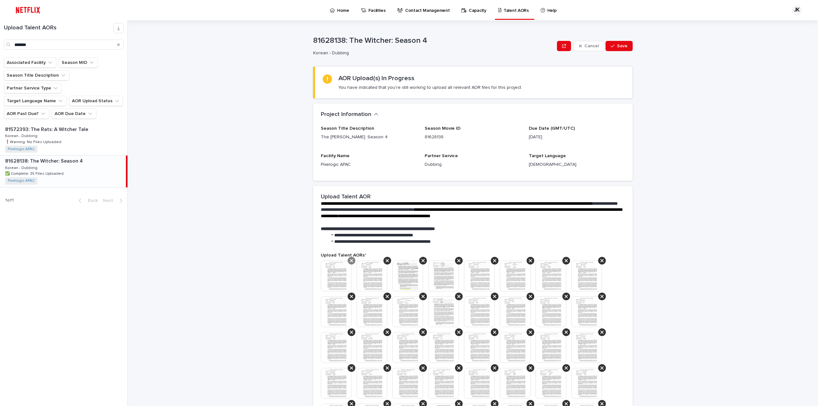
click at [350, 261] on icon at bounding box center [351, 260] width 3 height 5
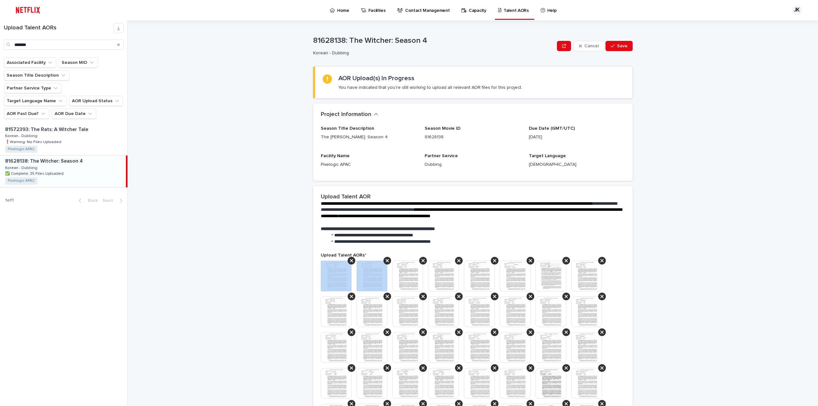
click at [350, 261] on icon at bounding box center [351, 260] width 3 height 5
click at [386, 261] on icon at bounding box center [387, 260] width 3 height 5
click at [350, 261] on icon at bounding box center [351, 260] width 3 height 5
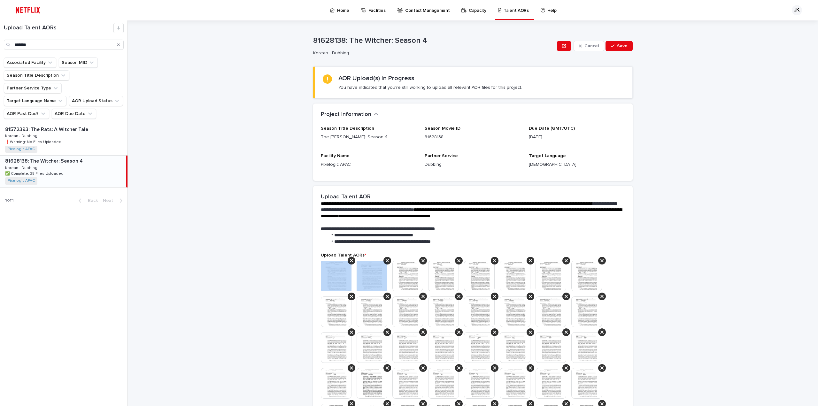
click at [350, 261] on icon at bounding box center [351, 260] width 3 height 5
click at [386, 261] on icon at bounding box center [387, 260] width 3 height 5
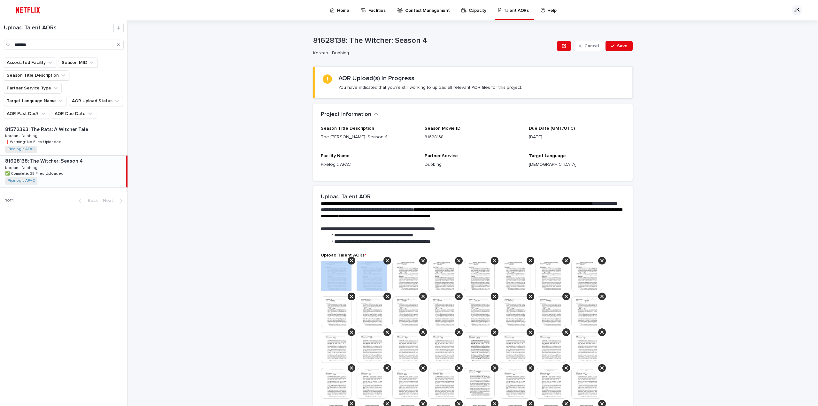
click at [350, 261] on icon at bounding box center [351, 260] width 3 height 5
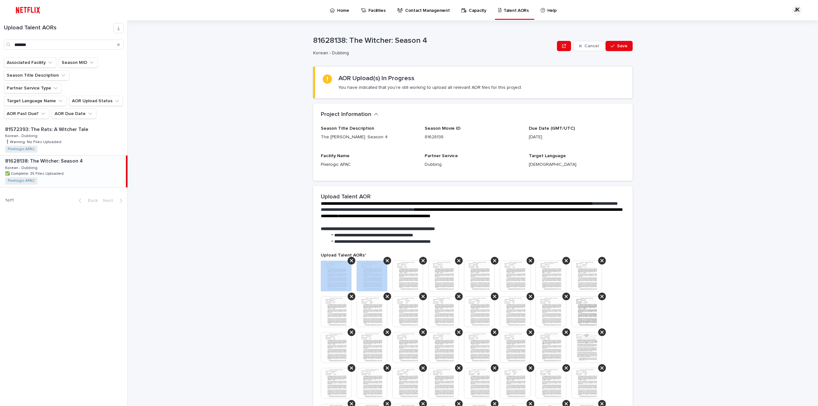
click at [350, 261] on icon at bounding box center [351, 260] width 3 height 5
click at [386, 261] on icon at bounding box center [387, 260] width 3 height 5
click at [350, 261] on icon at bounding box center [351, 260] width 3 height 5
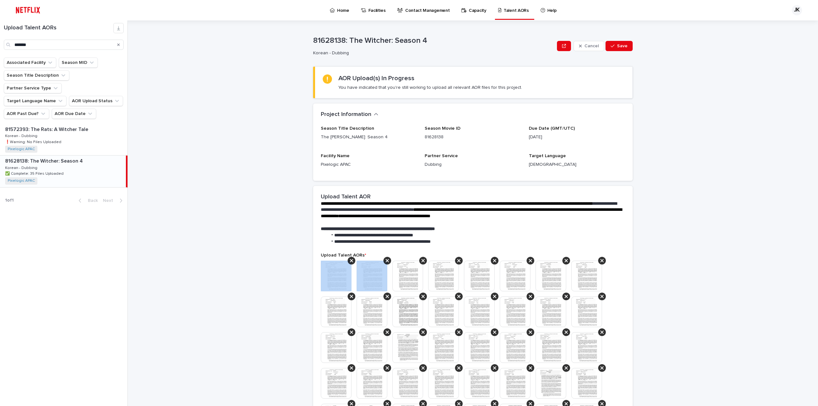
click at [350, 261] on icon at bounding box center [351, 260] width 3 height 5
click at [386, 261] on icon at bounding box center [387, 260] width 3 height 5
click at [350, 261] on icon at bounding box center [351, 260] width 3 height 5
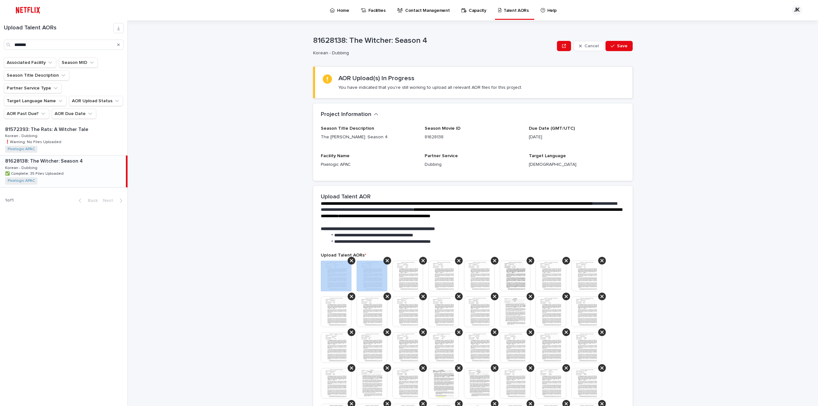
click at [350, 261] on icon at bounding box center [351, 260] width 3 height 5
click at [386, 261] on icon at bounding box center [387, 260] width 3 height 5
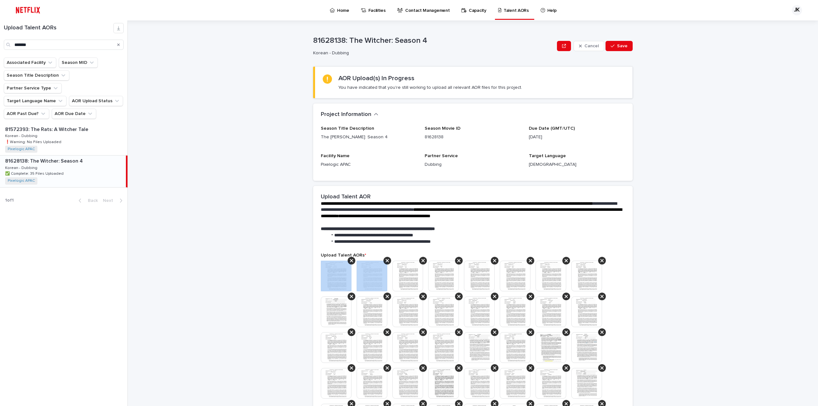
click at [350, 261] on icon at bounding box center [351, 260] width 3 height 5
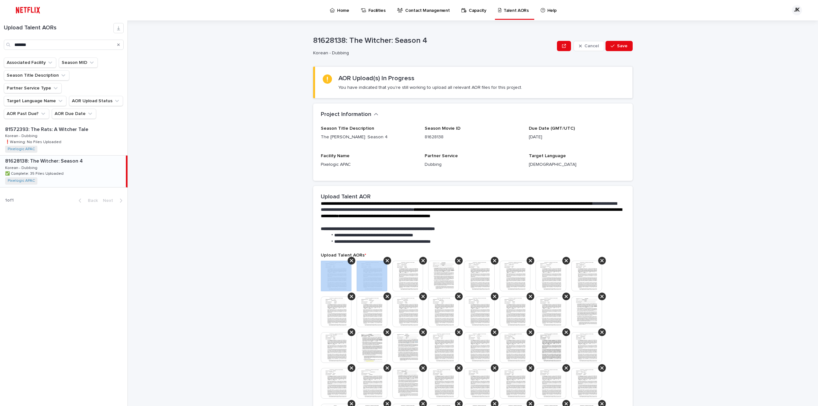
click at [350, 261] on icon at bounding box center [351, 260] width 3 height 5
click at [386, 261] on icon at bounding box center [387, 260] width 3 height 5
click at [350, 261] on icon at bounding box center [351, 260] width 3 height 5
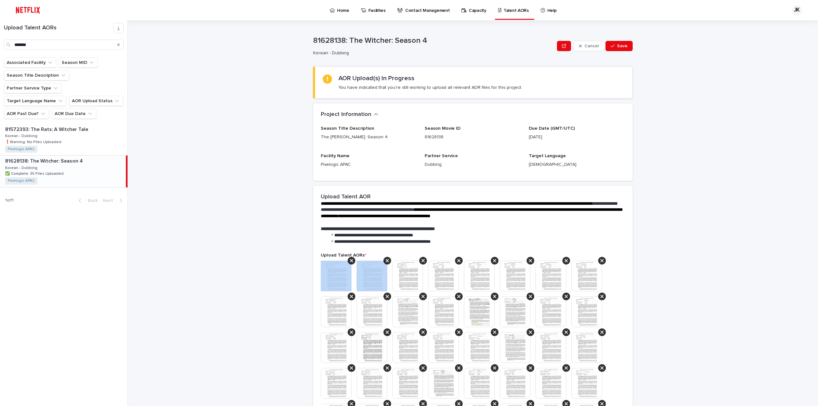
click at [350, 261] on icon at bounding box center [351, 260] width 3 height 5
click at [386, 261] on icon at bounding box center [387, 260] width 3 height 5
click at [350, 261] on icon at bounding box center [351, 260] width 3 height 5
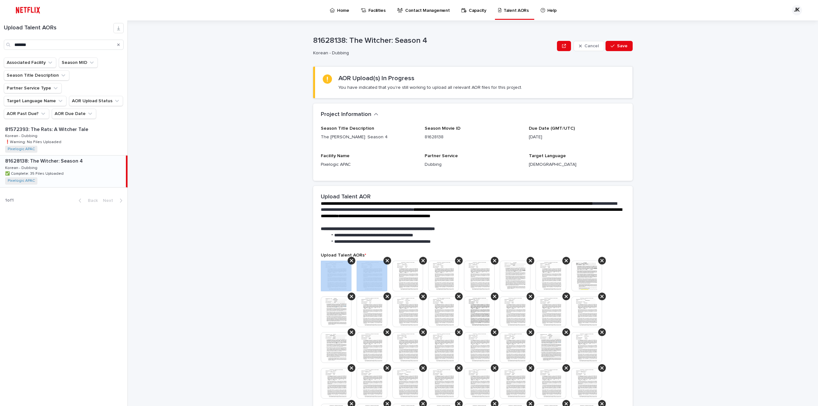
click at [350, 261] on icon at bounding box center [351, 260] width 3 height 5
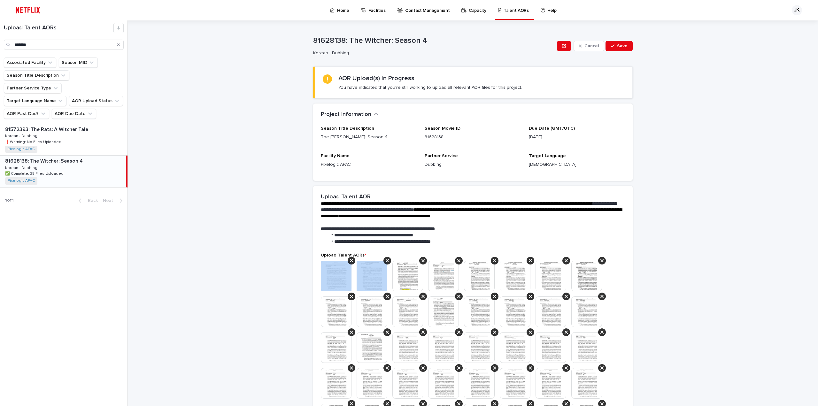
click at [350, 261] on icon at bounding box center [351, 260] width 3 height 5
click at [386, 261] on icon at bounding box center [387, 260] width 3 height 5
click at [350, 261] on icon at bounding box center [351, 260] width 3 height 5
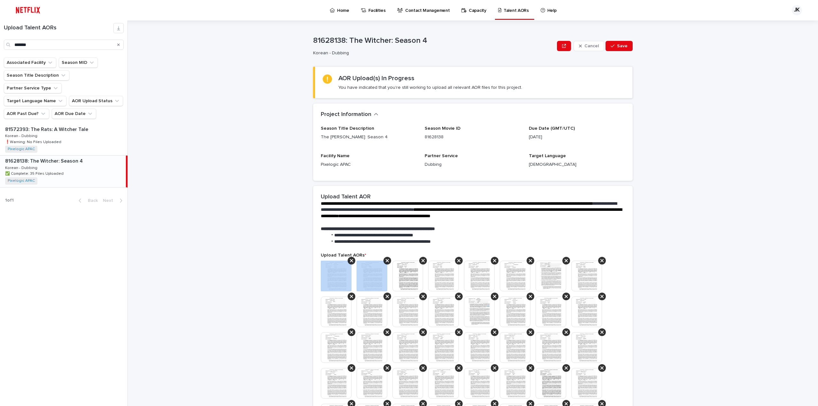
click at [350, 261] on icon at bounding box center [351, 260] width 3 height 5
click at [386, 261] on icon at bounding box center [387, 260] width 3 height 5
click at [350, 261] on icon at bounding box center [351, 260] width 3 height 5
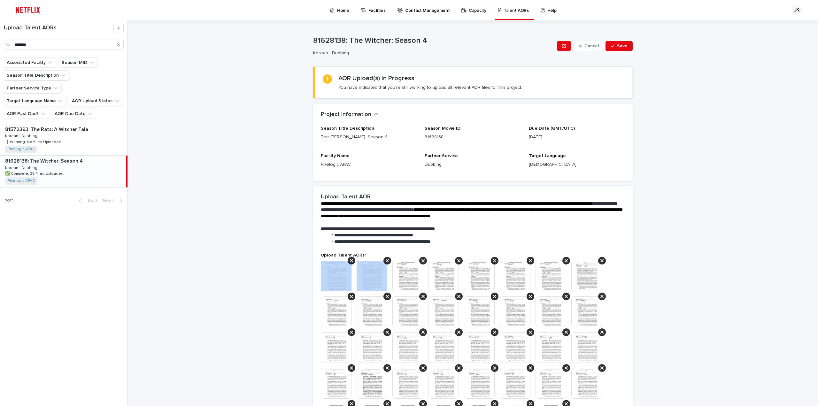
click at [350, 261] on icon at bounding box center [351, 260] width 3 height 5
click at [386, 261] on icon at bounding box center [387, 260] width 3 height 5
click at [350, 261] on icon at bounding box center [351, 260] width 3 height 5
click at [386, 261] on icon at bounding box center [387, 260] width 3 height 5
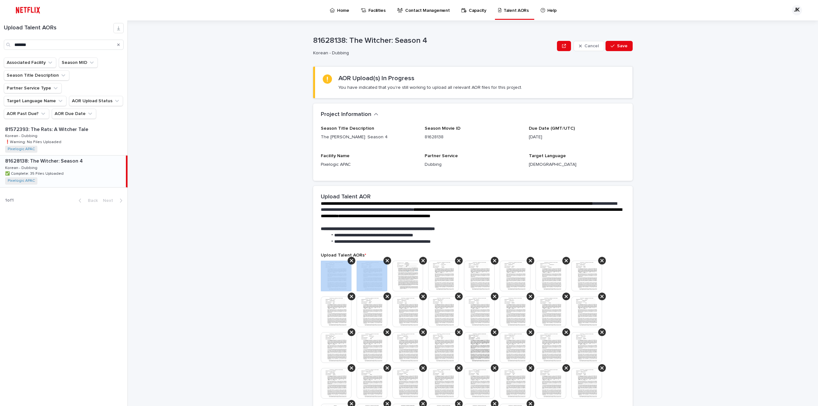
click at [350, 261] on icon at bounding box center [351, 260] width 3 height 5
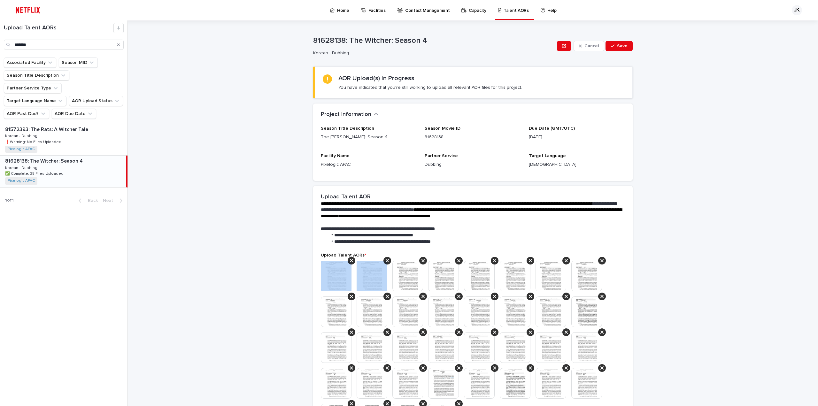
click at [350, 261] on icon at bounding box center [351, 260] width 3 height 5
click at [386, 261] on icon at bounding box center [387, 260] width 3 height 5
click at [350, 261] on icon at bounding box center [351, 260] width 3 height 5
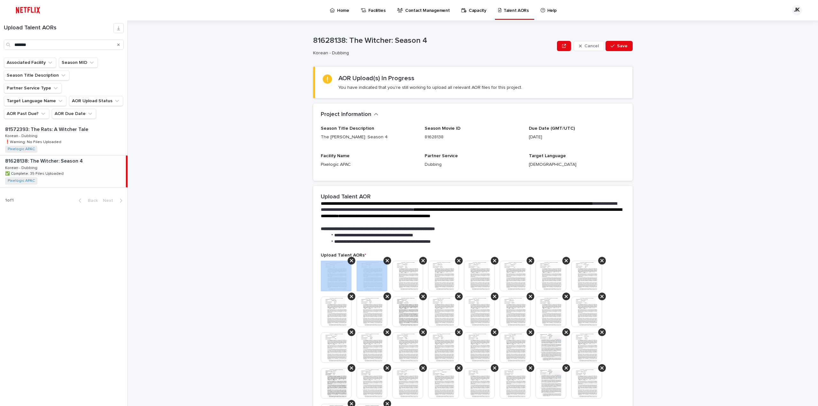
click at [350, 261] on icon at bounding box center [351, 260] width 3 height 5
click at [386, 261] on icon at bounding box center [387, 260] width 3 height 5
click at [350, 261] on icon at bounding box center [351, 260] width 3 height 5
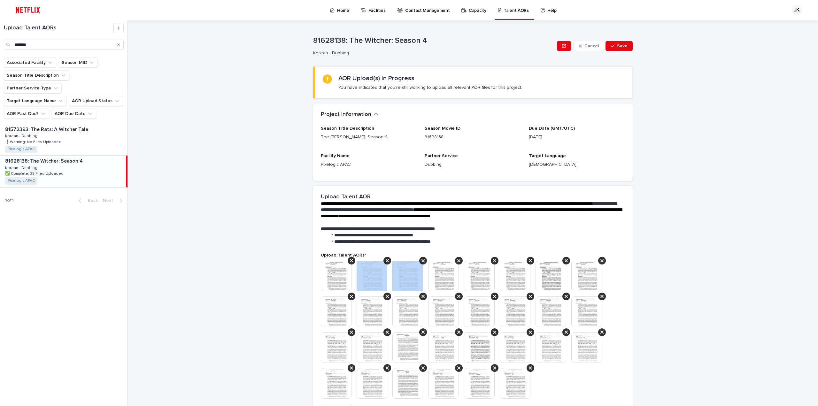
click at [386, 261] on icon at bounding box center [387, 260] width 3 height 5
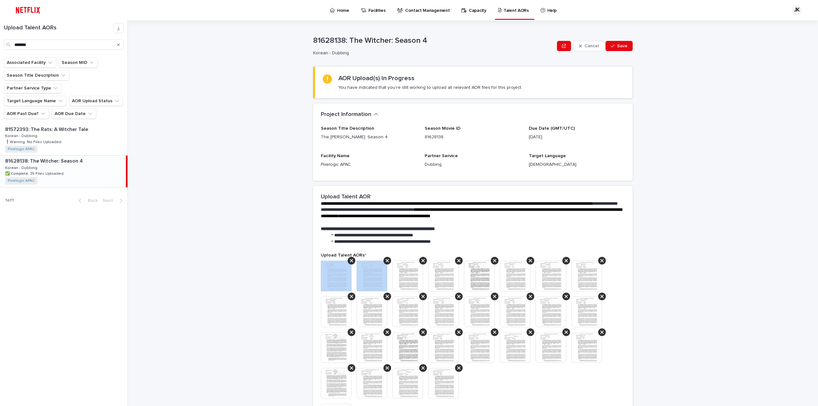
click at [350, 261] on icon at bounding box center [351, 260] width 3 height 5
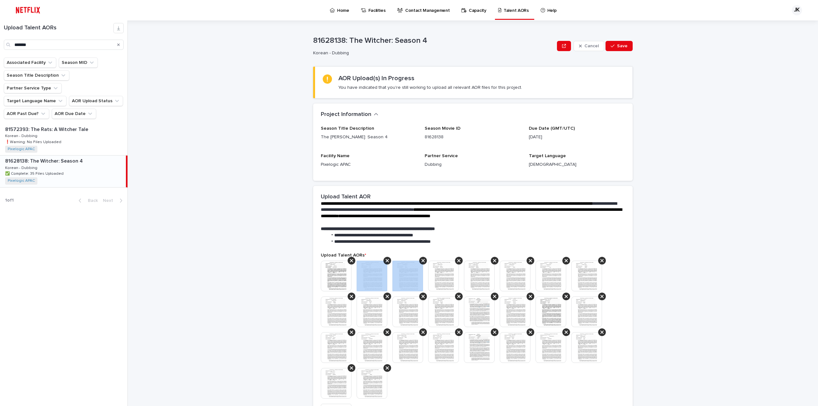
click at [386, 261] on icon at bounding box center [387, 260] width 3 height 5
click at [350, 261] on icon at bounding box center [351, 260] width 3 height 5
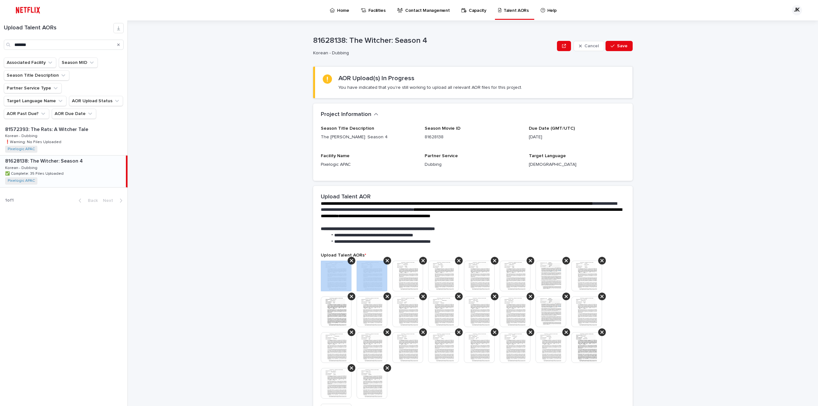
click at [350, 261] on icon at bounding box center [351, 260] width 3 height 5
click at [386, 261] on icon at bounding box center [387, 260] width 3 height 5
click at [350, 261] on icon at bounding box center [351, 260] width 3 height 5
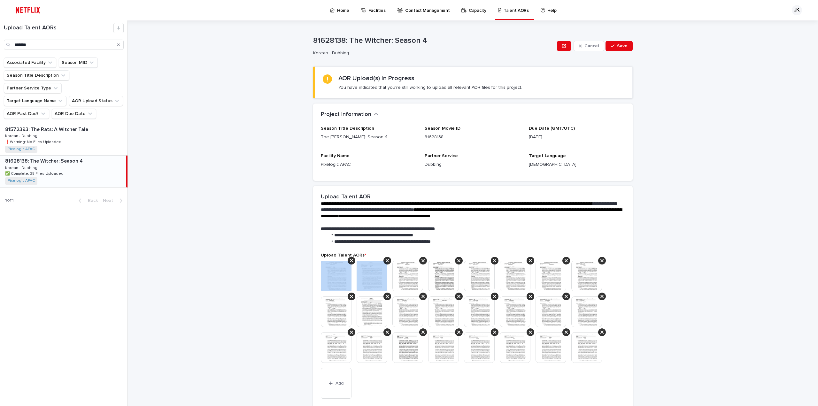
click at [350, 261] on icon at bounding box center [351, 260] width 3 height 5
click at [386, 261] on icon at bounding box center [387, 260] width 3 height 5
click at [350, 261] on icon at bounding box center [351, 260] width 3 height 5
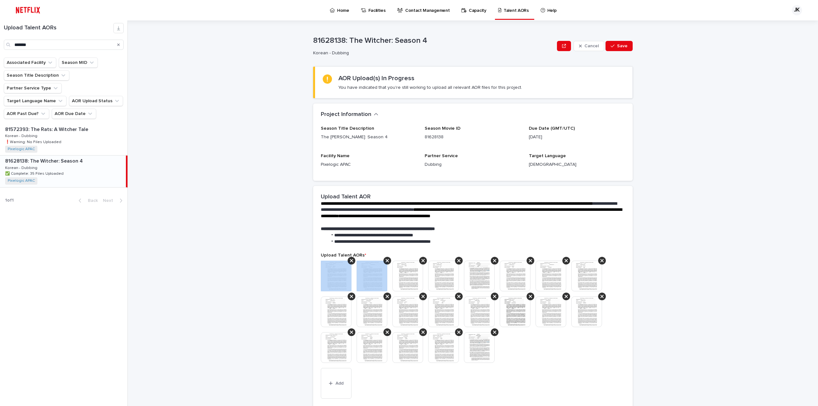
click at [350, 261] on icon at bounding box center [351, 260] width 3 height 5
click at [386, 261] on icon at bounding box center [387, 260] width 3 height 5
click at [350, 261] on icon at bounding box center [351, 260] width 3 height 5
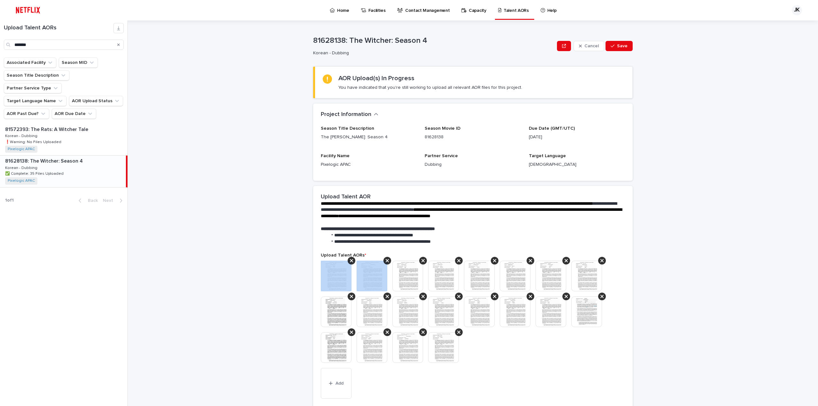
click at [350, 261] on icon at bounding box center [351, 260] width 3 height 5
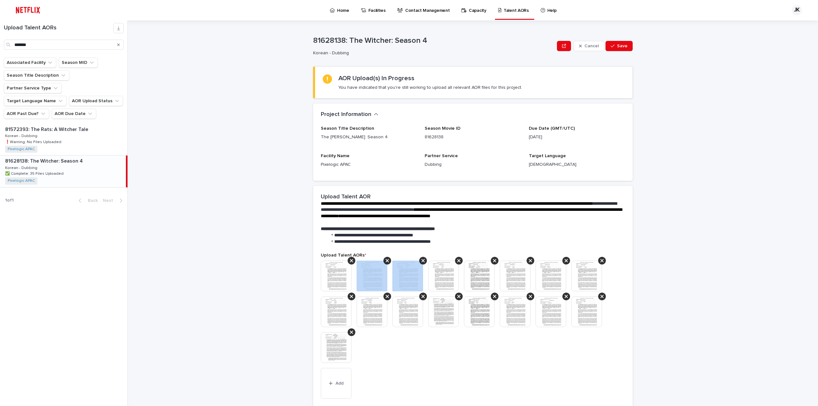
click at [386, 261] on icon at bounding box center [387, 260] width 3 height 5
click at [350, 261] on icon at bounding box center [351, 260] width 3 height 5
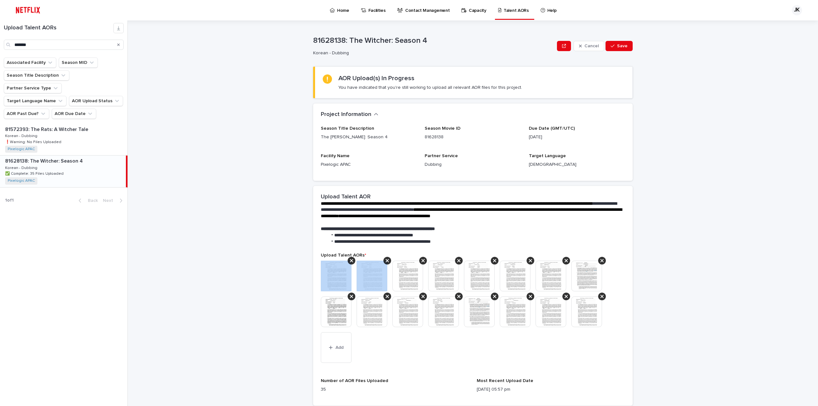
click at [350, 261] on icon at bounding box center [351, 260] width 3 height 5
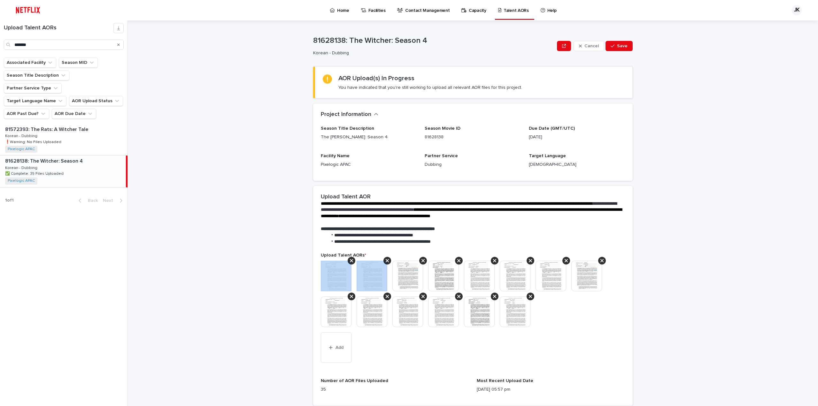
click at [350, 261] on icon at bounding box center [351, 260] width 3 height 5
click at [386, 261] on icon at bounding box center [387, 260] width 3 height 5
click at [350, 261] on icon at bounding box center [351, 260] width 3 height 5
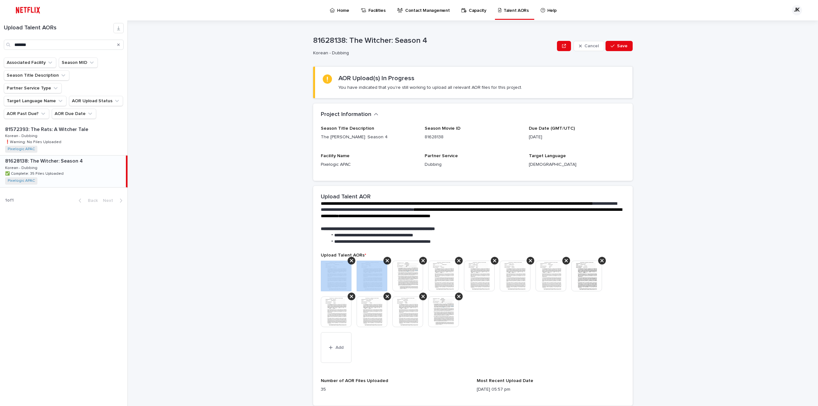
click at [350, 261] on icon at bounding box center [351, 260] width 3 height 5
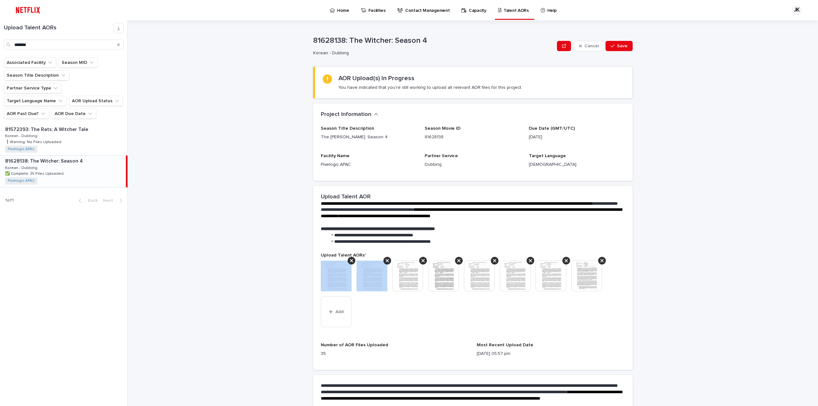
click at [350, 261] on icon at bounding box center [351, 260] width 3 height 5
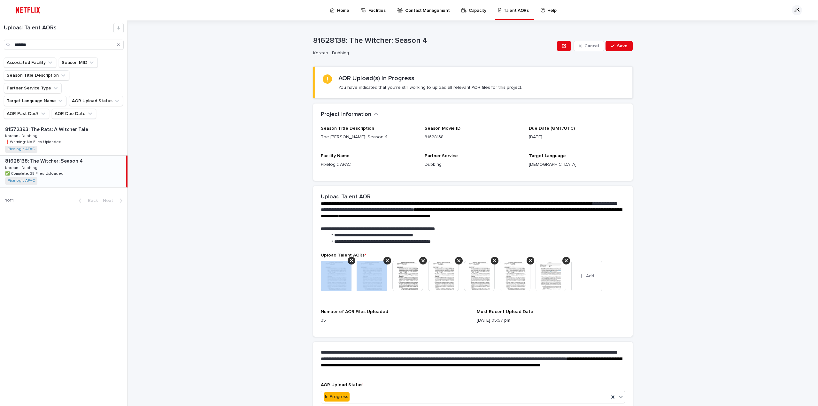
click at [350, 261] on icon at bounding box center [351, 260] width 3 height 5
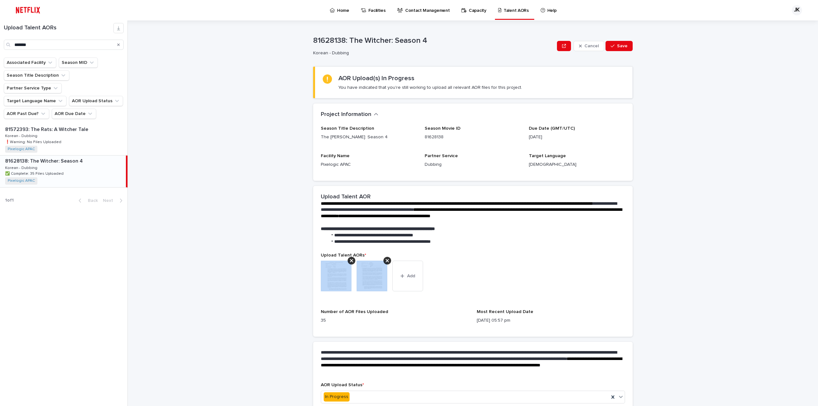
click at [350, 261] on icon at bounding box center [351, 260] width 3 height 5
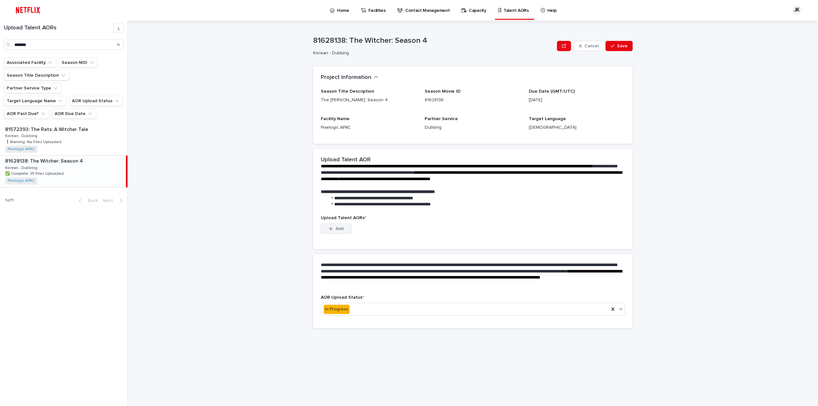
click at [336, 229] on span "Add" at bounding box center [340, 229] width 8 height 4
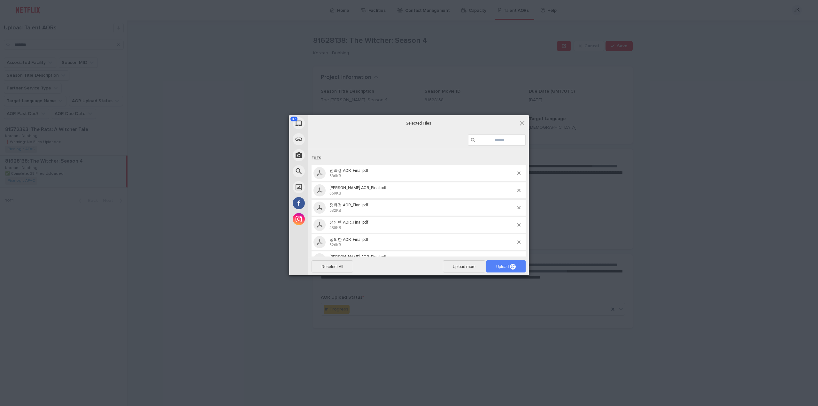
click at [510, 267] on span "Upload 37" at bounding box center [505, 266] width 19 height 5
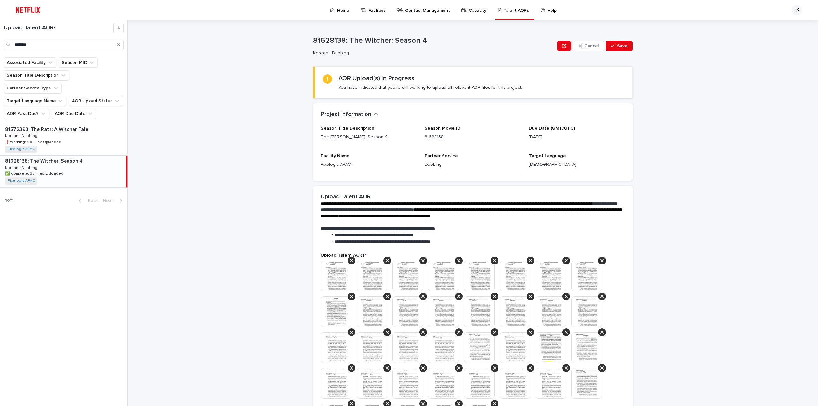
click at [287, 202] on div "**********" at bounding box center [476, 213] width 683 height 386
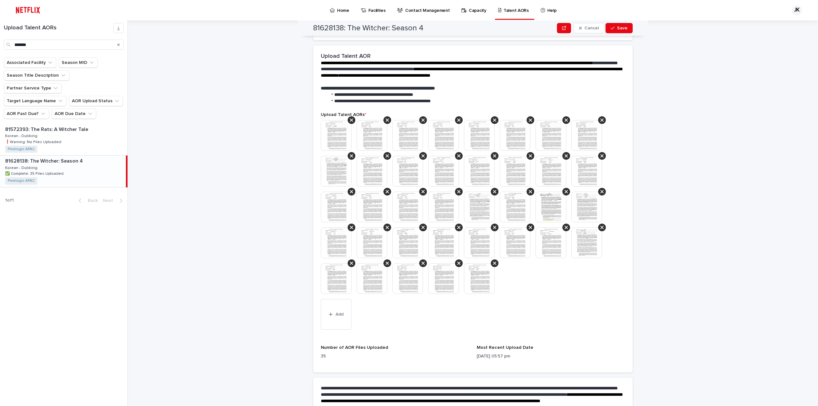
scroll to position [160, 0]
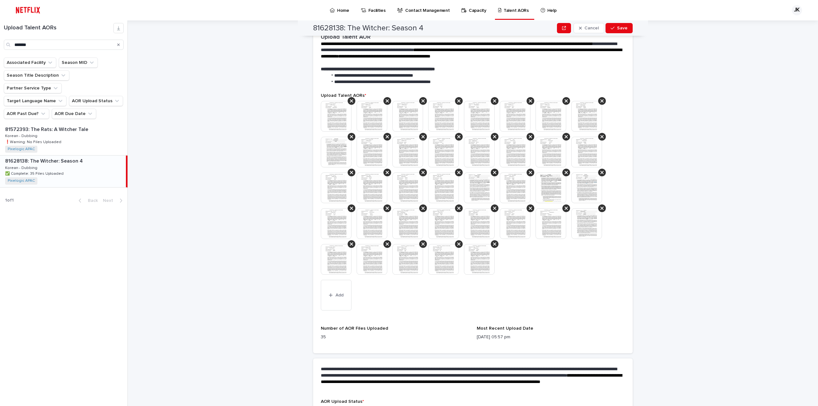
click at [470, 262] on img at bounding box center [479, 259] width 31 height 31
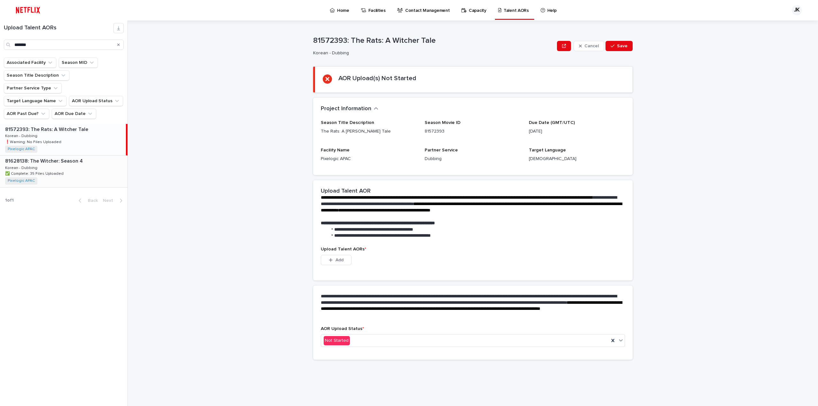
click at [88, 162] on div "81628138: The [PERSON_NAME]: Season 4 81628138: The [PERSON_NAME]: Season 4 Kor…" at bounding box center [64, 171] width 128 height 31
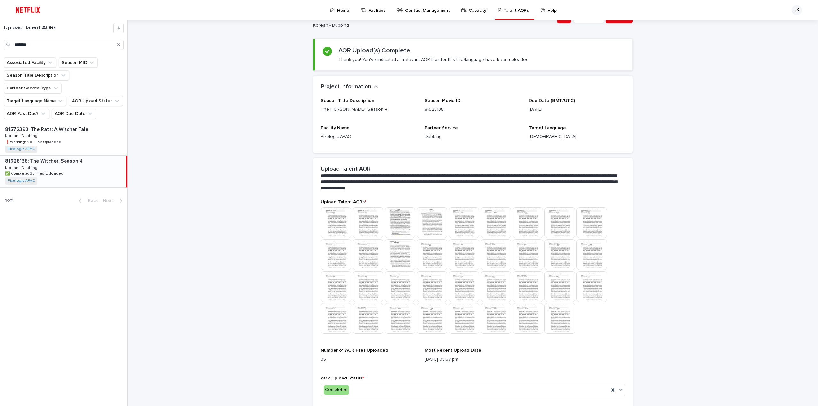
scroll to position [53, 0]
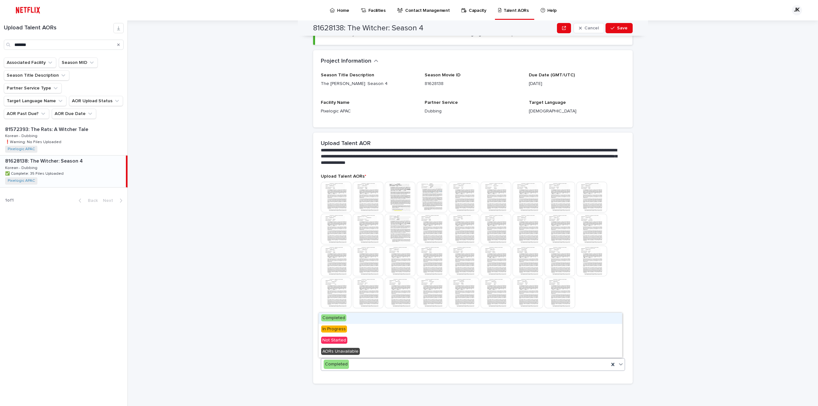
click at [353, 367] on div "Completed" at bounding box center [465, 364] width 288 height 11
click at [367, 329] on div "In Progress" at bounding box center [471, 329] width 304 height 11
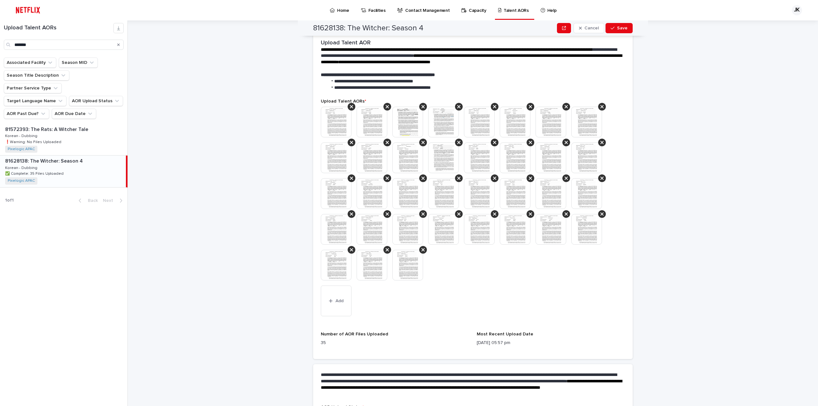
scroll to position [209, 0]
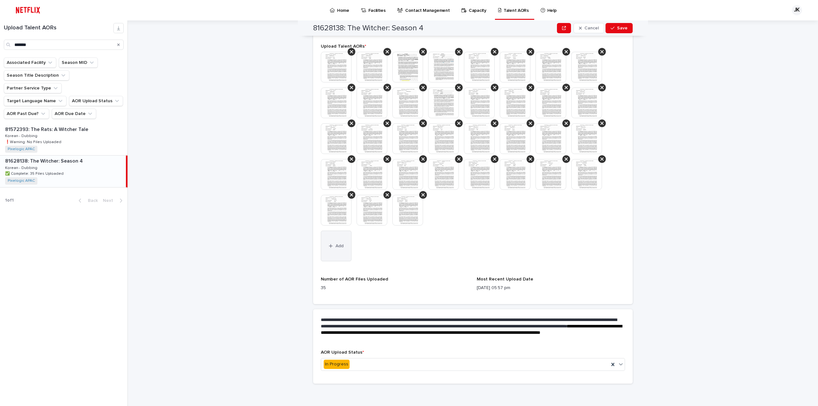
click at [344, 252] on button "Add" at bounding box center [336, 246] width 31 height 31
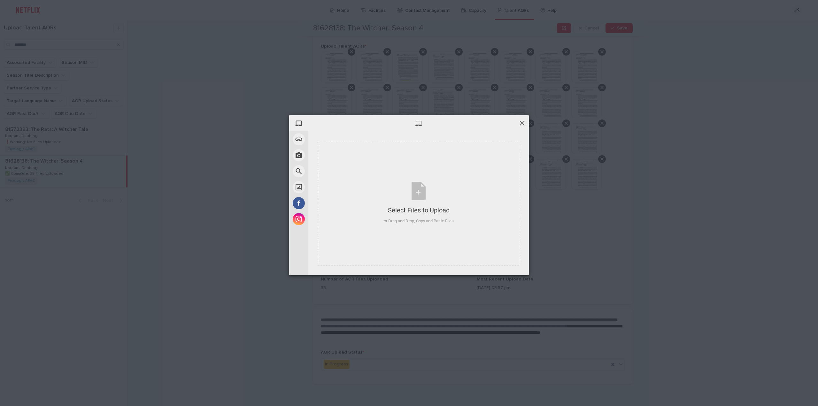
click at [524, 123] on span at bounding box center [522, 123] width 7 height 7
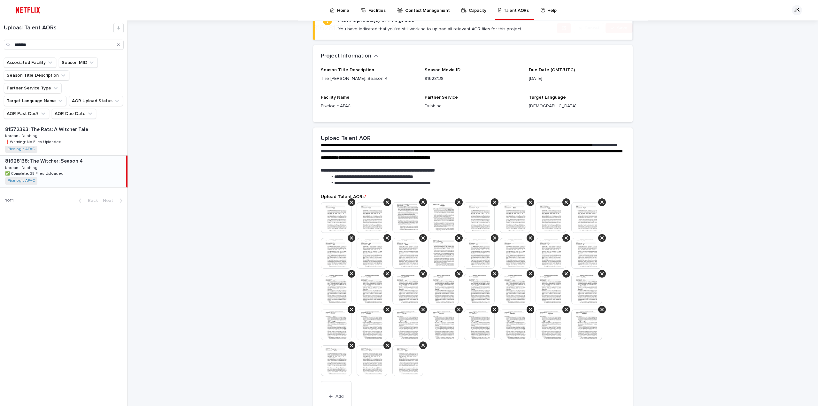
scroll to position [128, 0]
